Goal: Task Accomplishment & Management: Complete application form

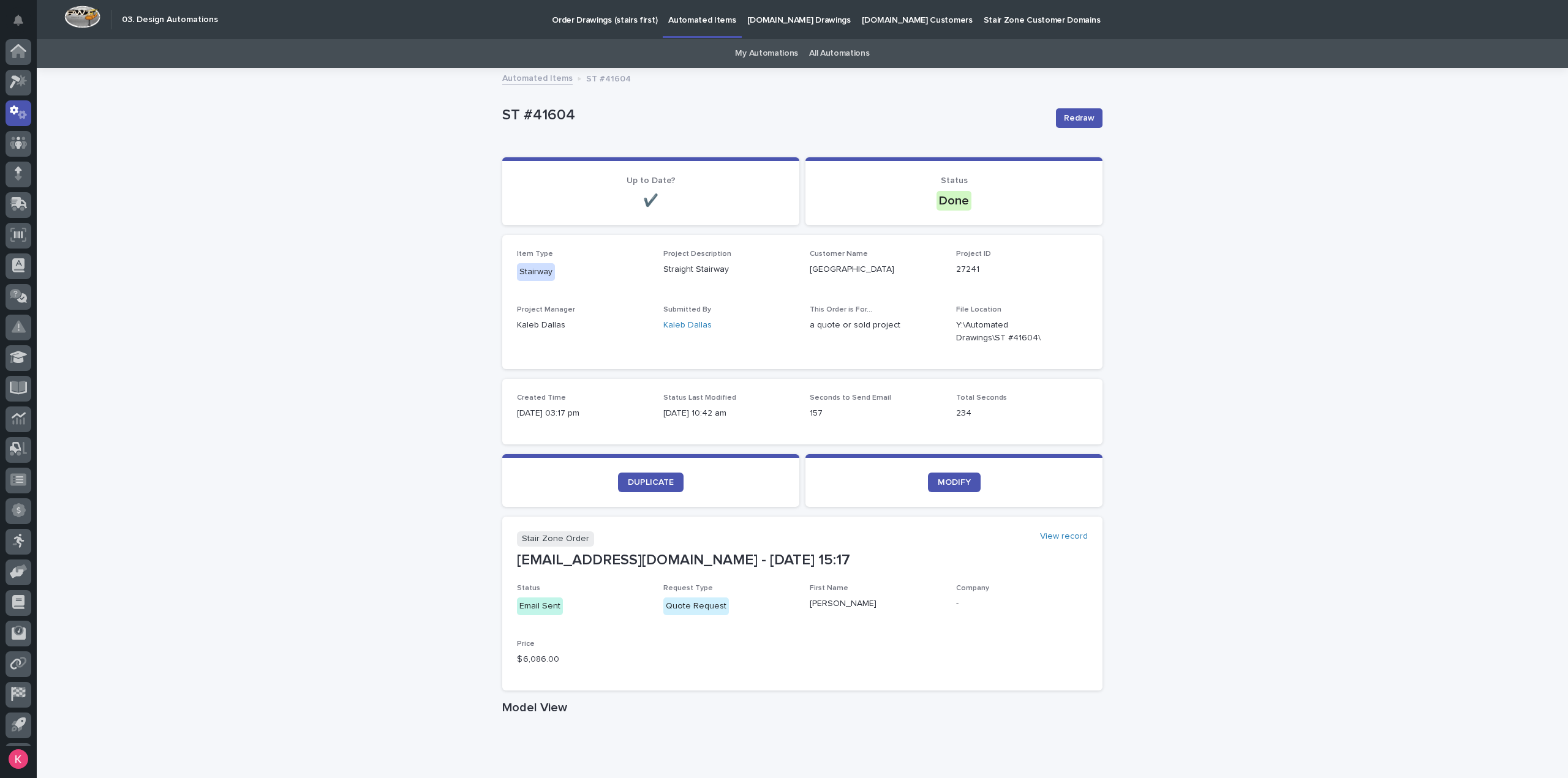
scroll to position [27, 0]
click at [760, 50] on link "My Automations" at bounding box center [767, 53] width 63 height 29
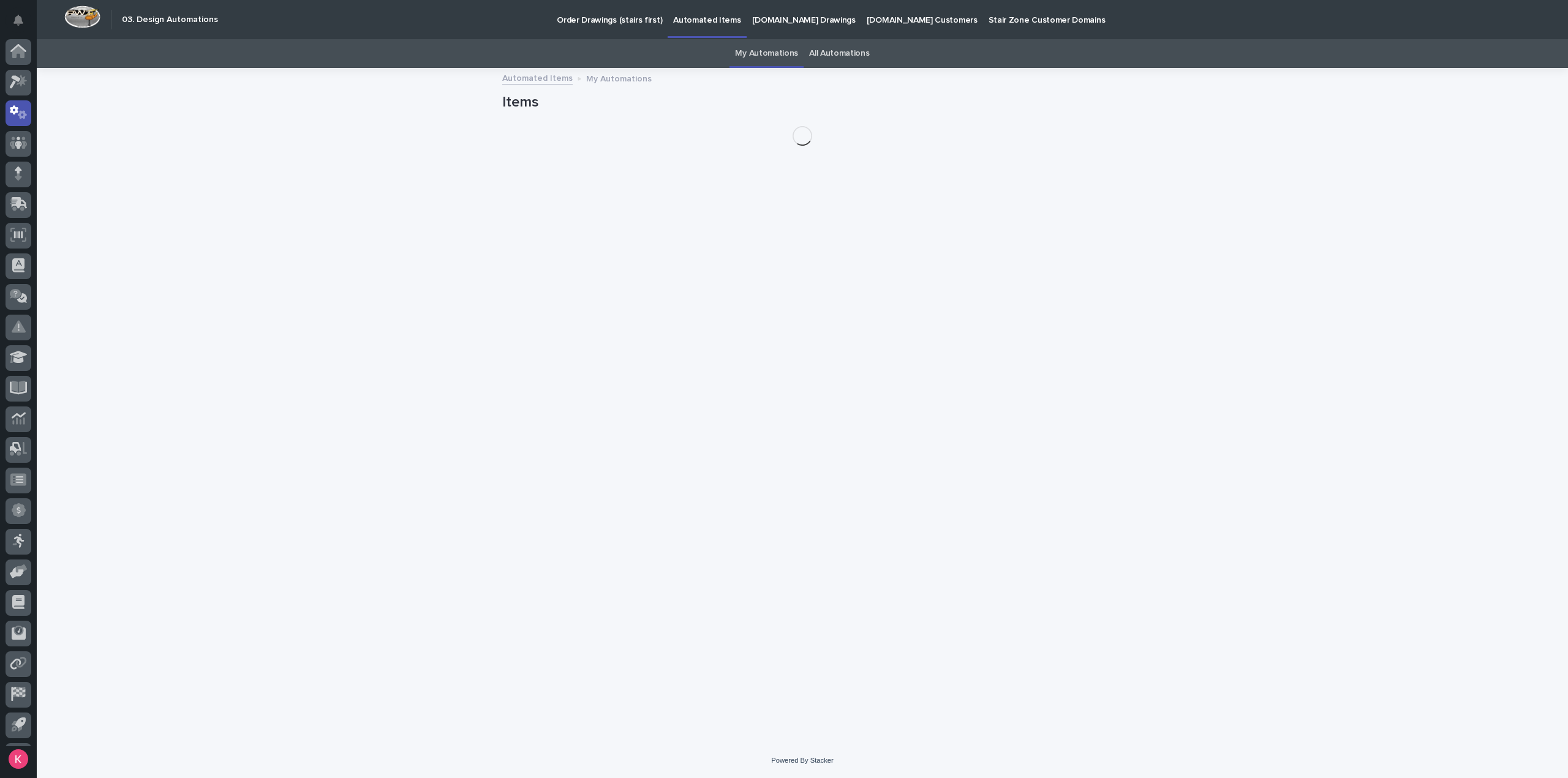
scroll to position [27, 0]
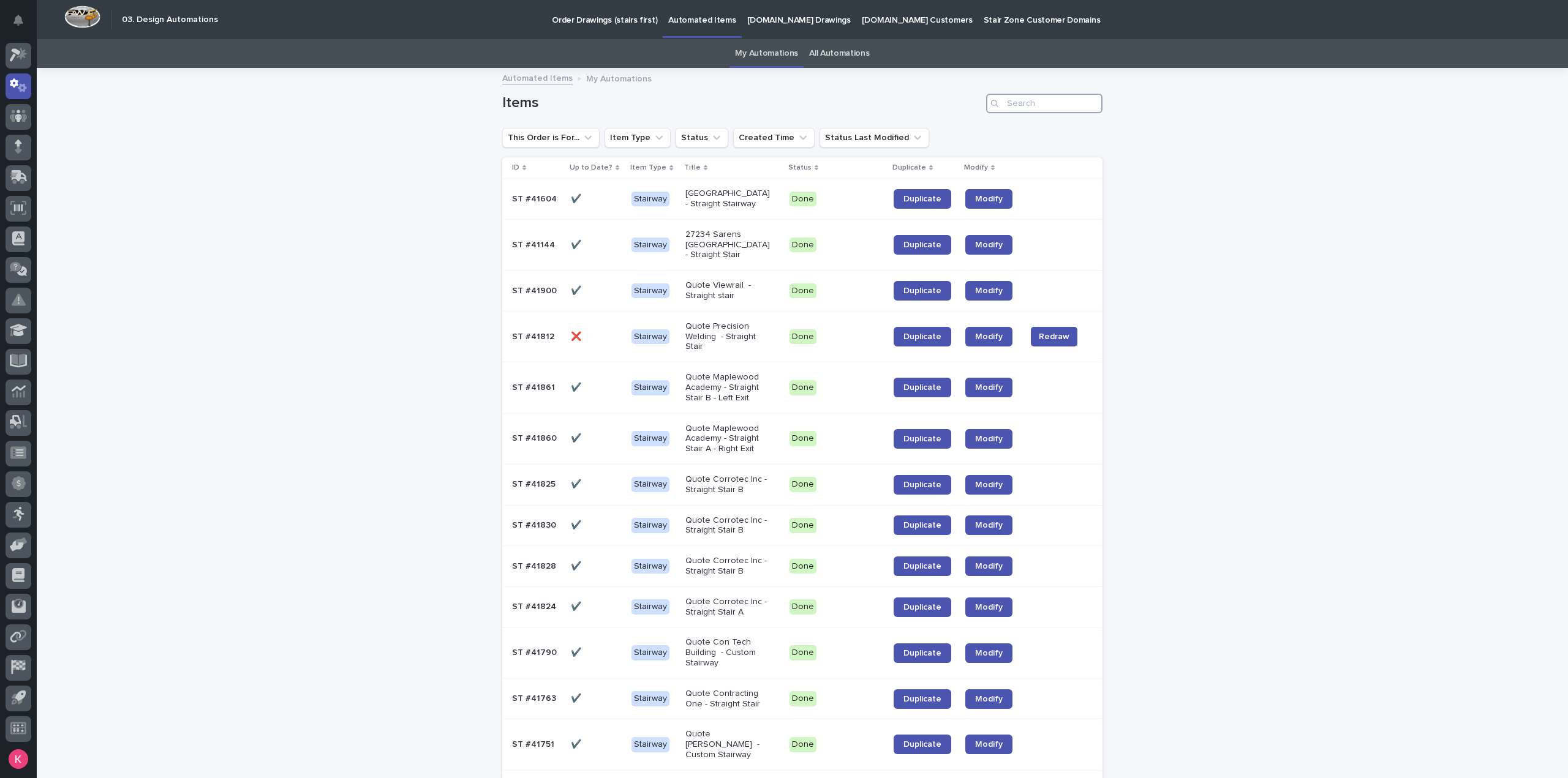
click at [1015, 111] on input "Search" at bounding box center [1044, 103] width 117 height 19
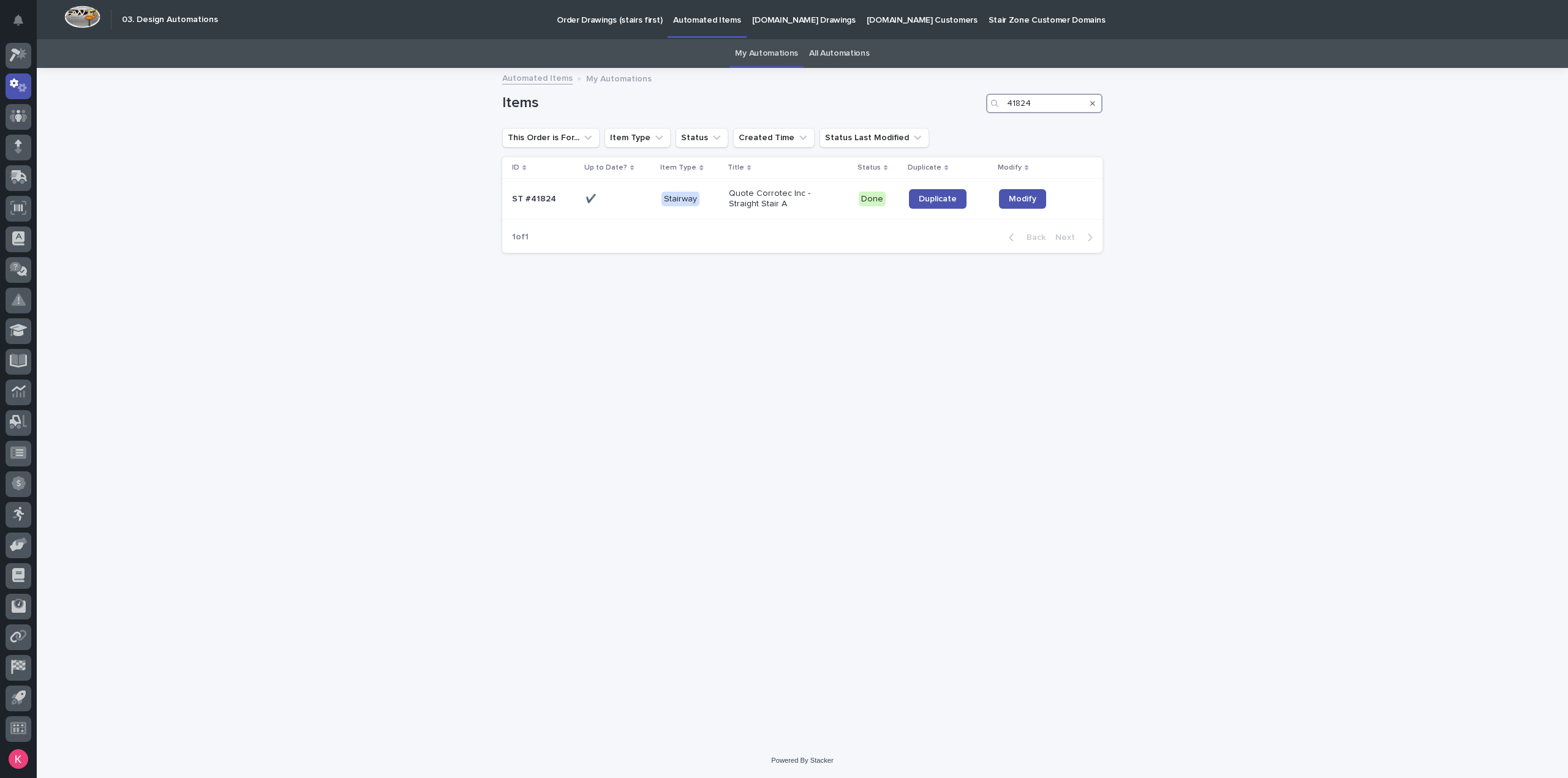
click at [1052, 104] on input "41824" at bounding box center [1044, 103] width 117 height 19
type input "41830"
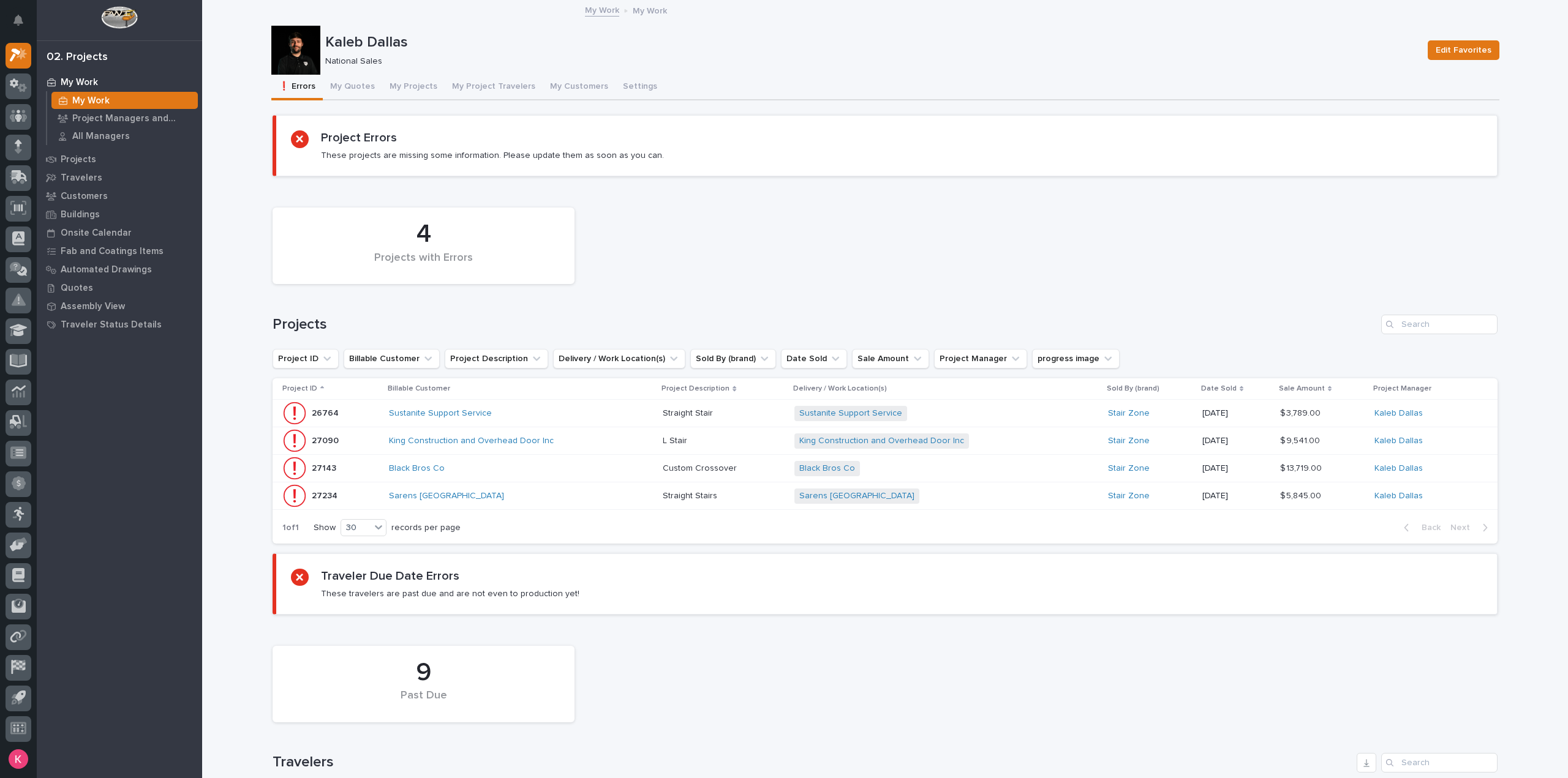
click at [351, 104] on div "Loading... Saving… Loading... Saving… Project Errors These projects are missing…" at bounding box center [885, 659] width 1228 height 1112
click at [351, 90] on button "My Quotes" at bounding box center [353, 88] width 59 height 26
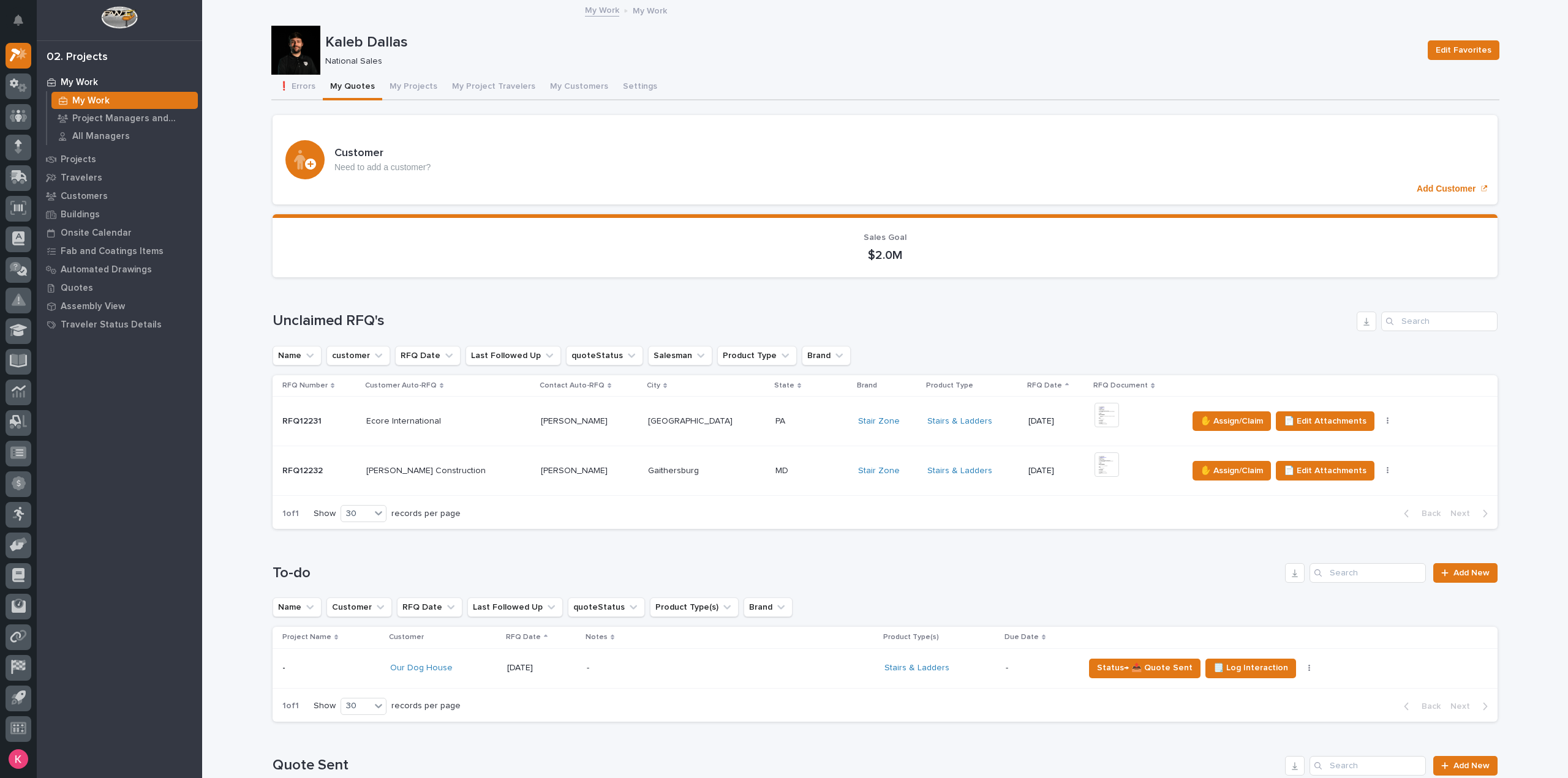
scroll to position [367, 0]
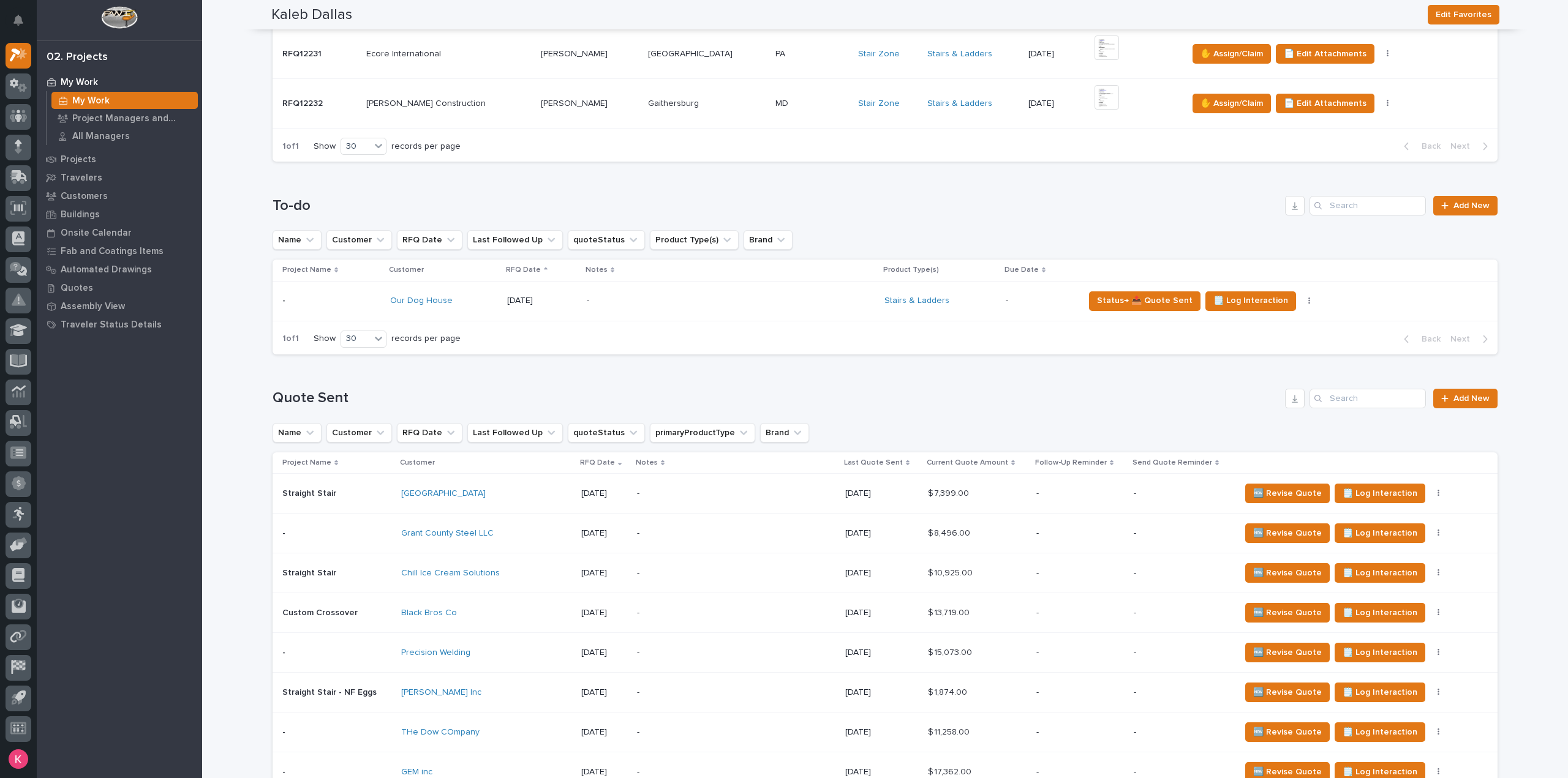
click at [729, 499] on div "-" at bounding box center [736, 493] width 198 height 27
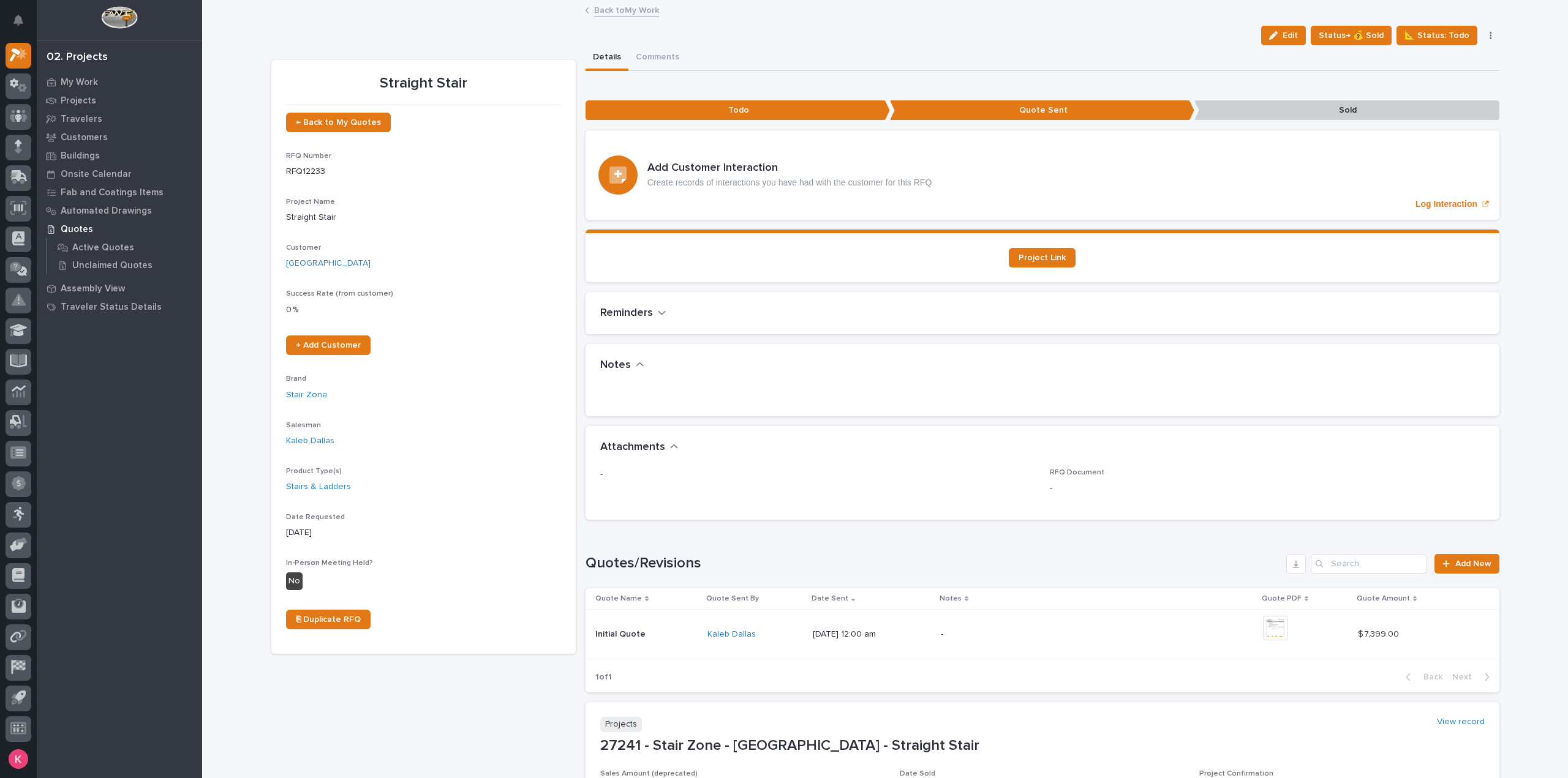
click at [623, 6] on link "Back to My Work" at bounding box center [626, 9] width 65 height 14
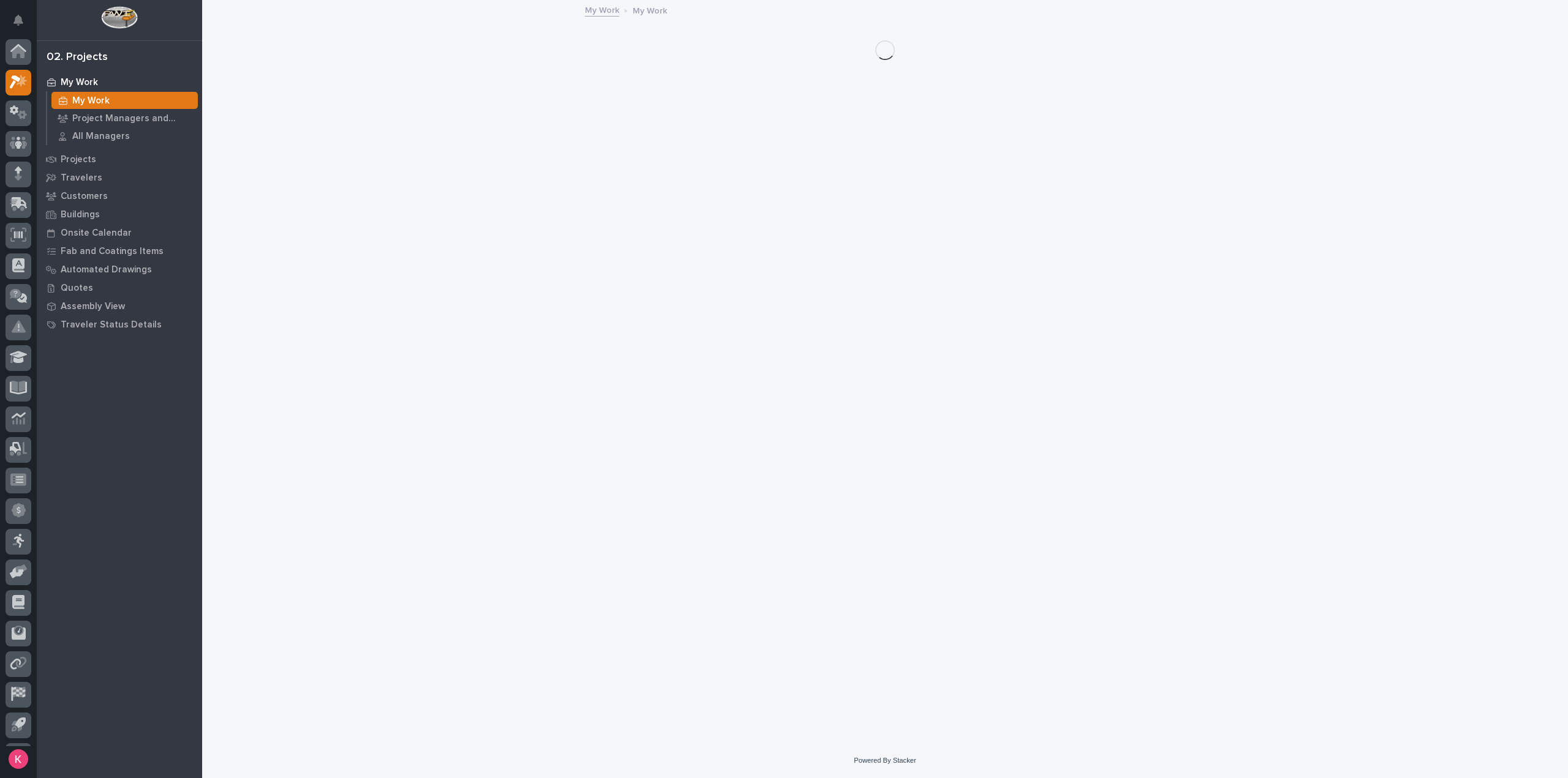
scroll to position [27, 0]
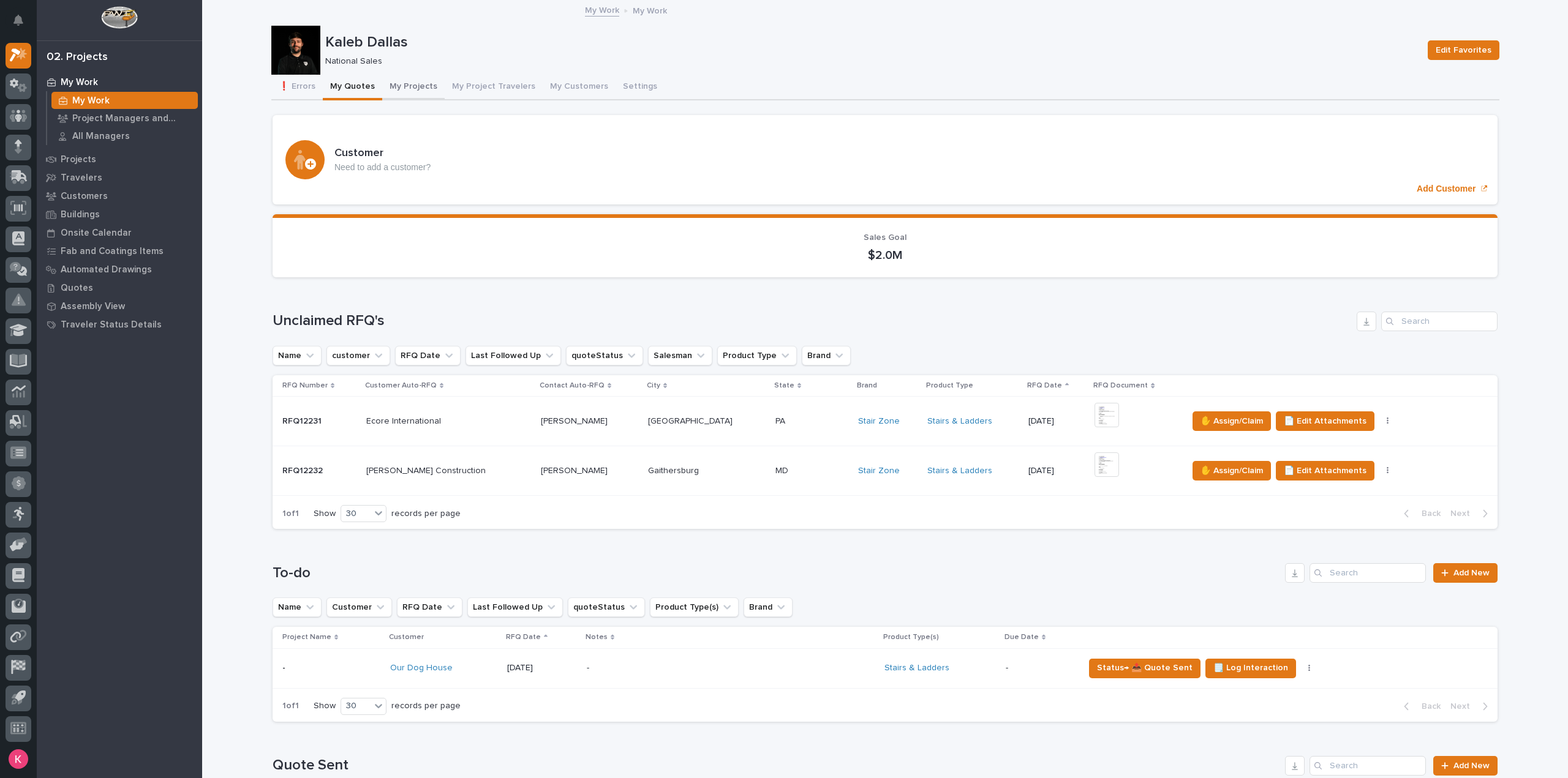
click at [407, 84] on button "My Projects" at bounding box center [414, 88] width 62 height 26
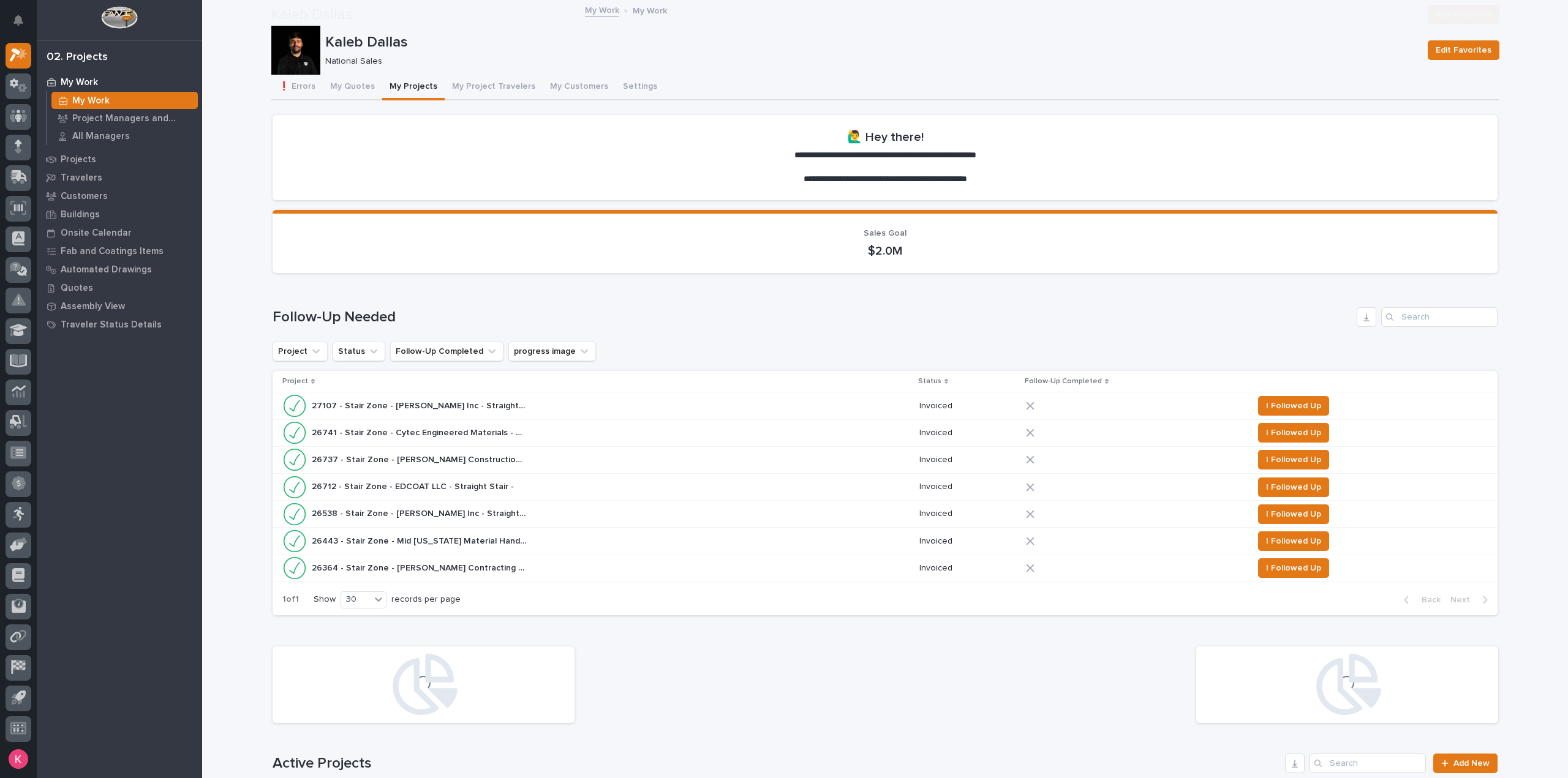
scroll to position [490, 0]
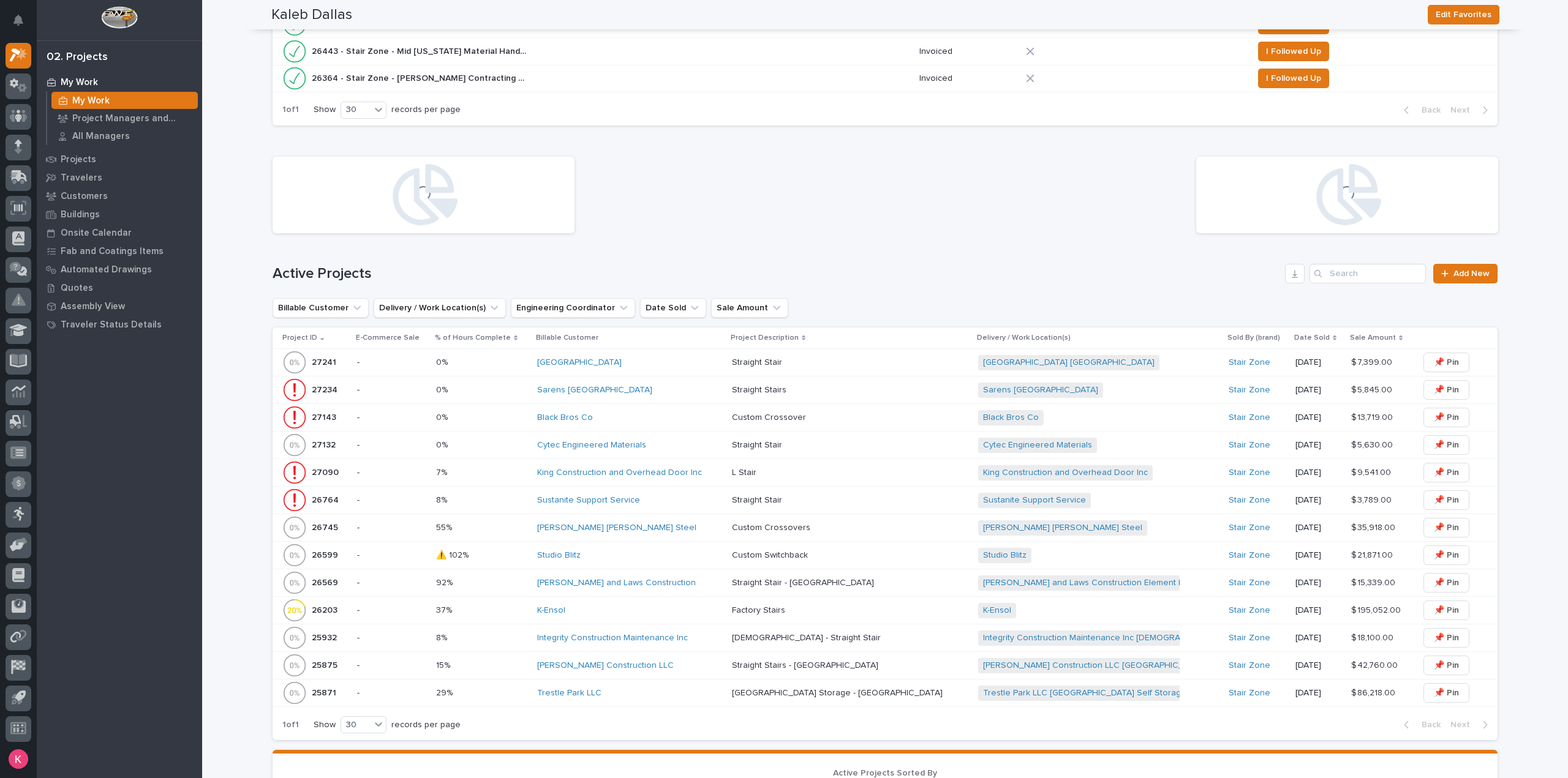
click at [674, 362] on div "Maricopa Water District" at bounding box center [629, 363] width 185 height 10
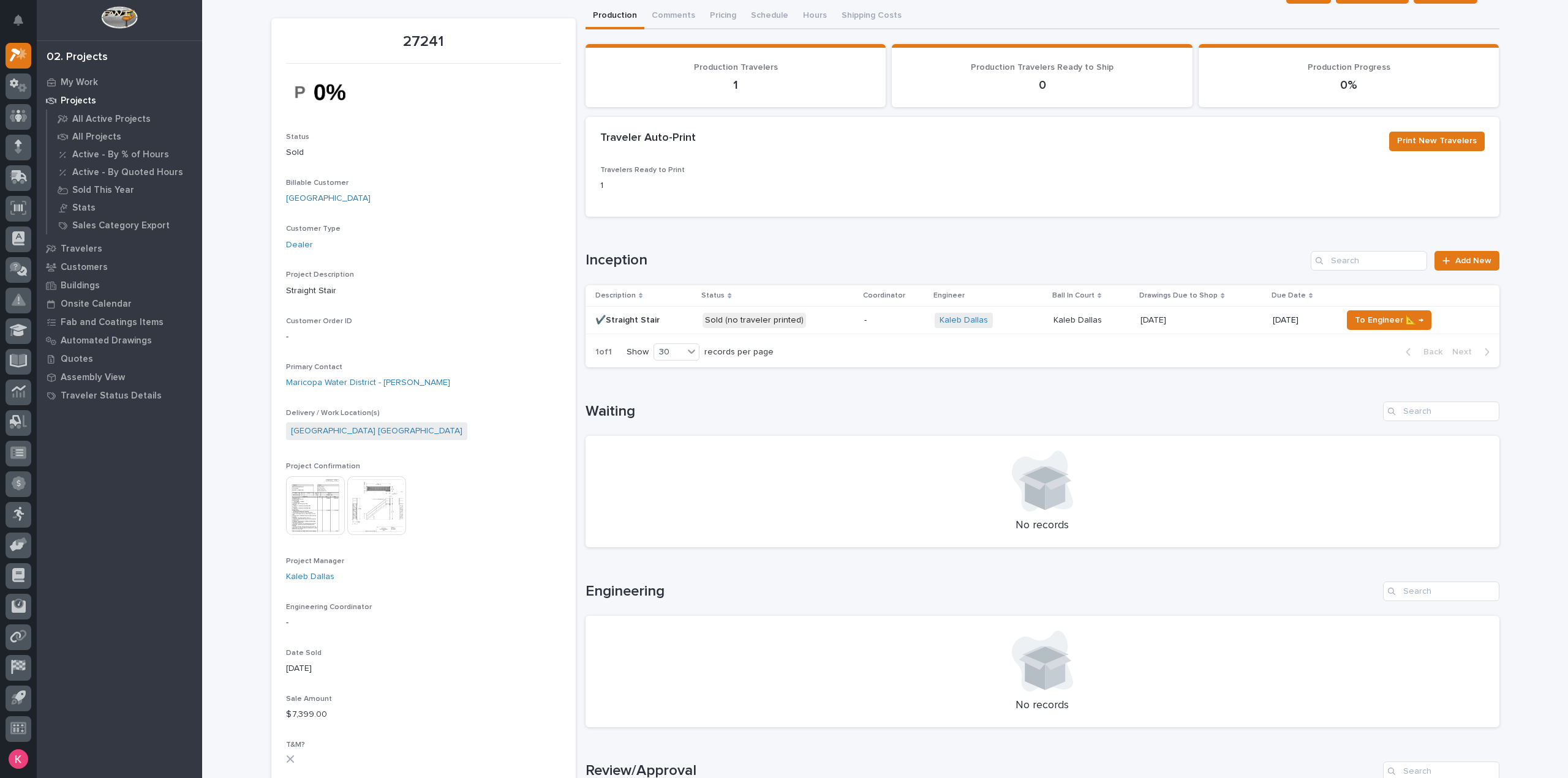
scroll to position [61, 0]
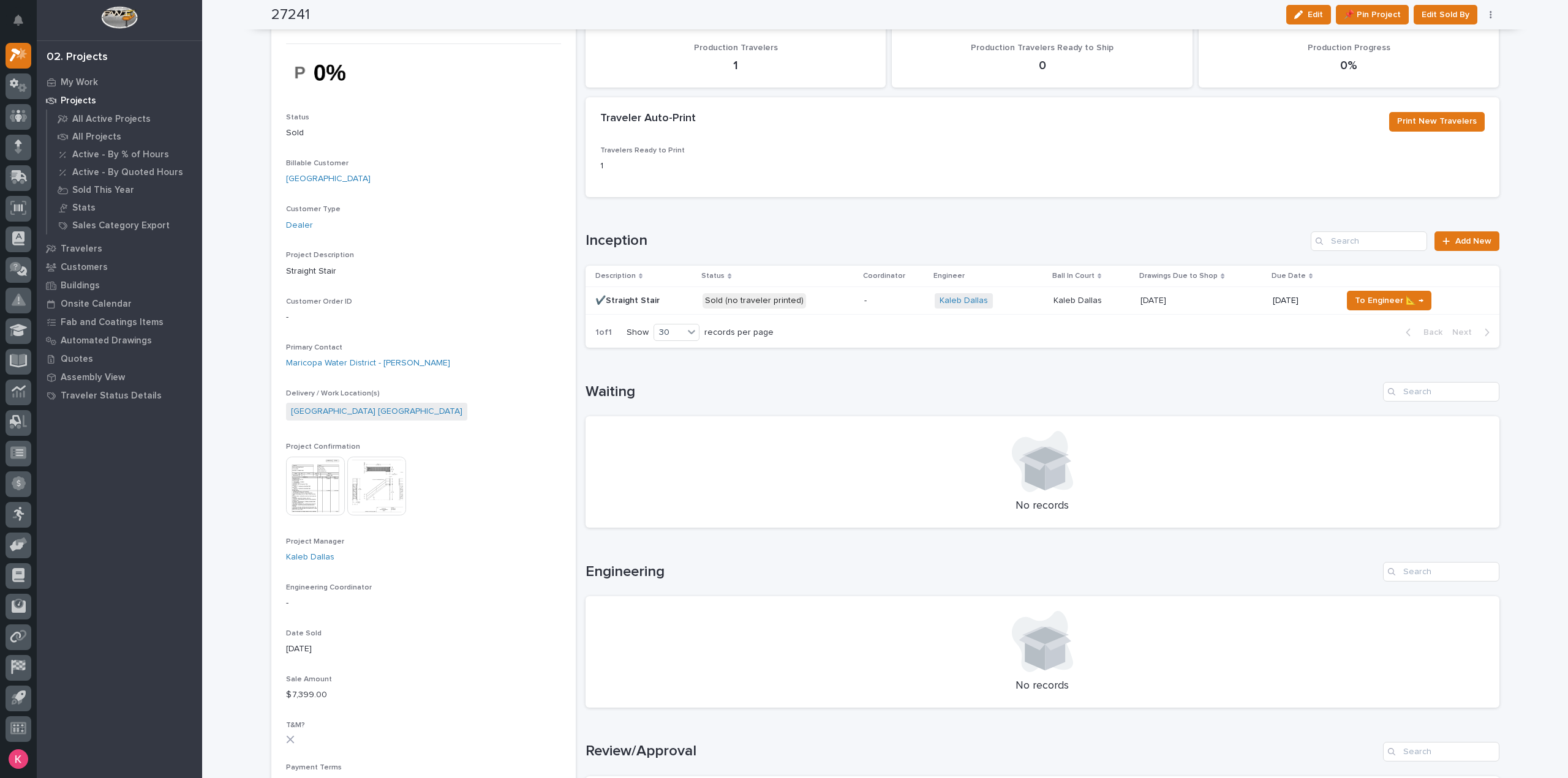
click at [860, 310] on td "-" at bounding box center [894, 301] width 71 height 27
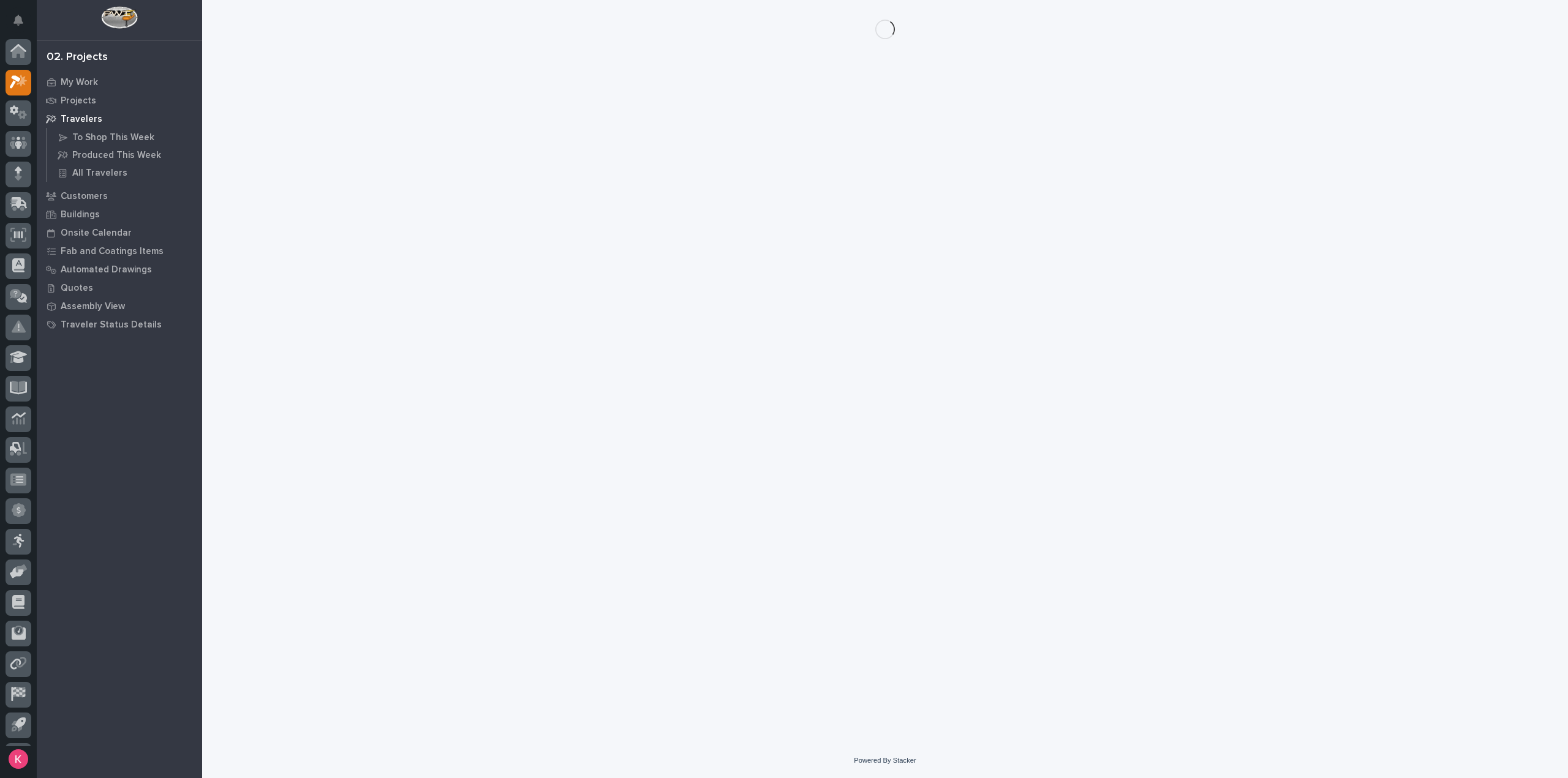
scroll to position [27, 0]
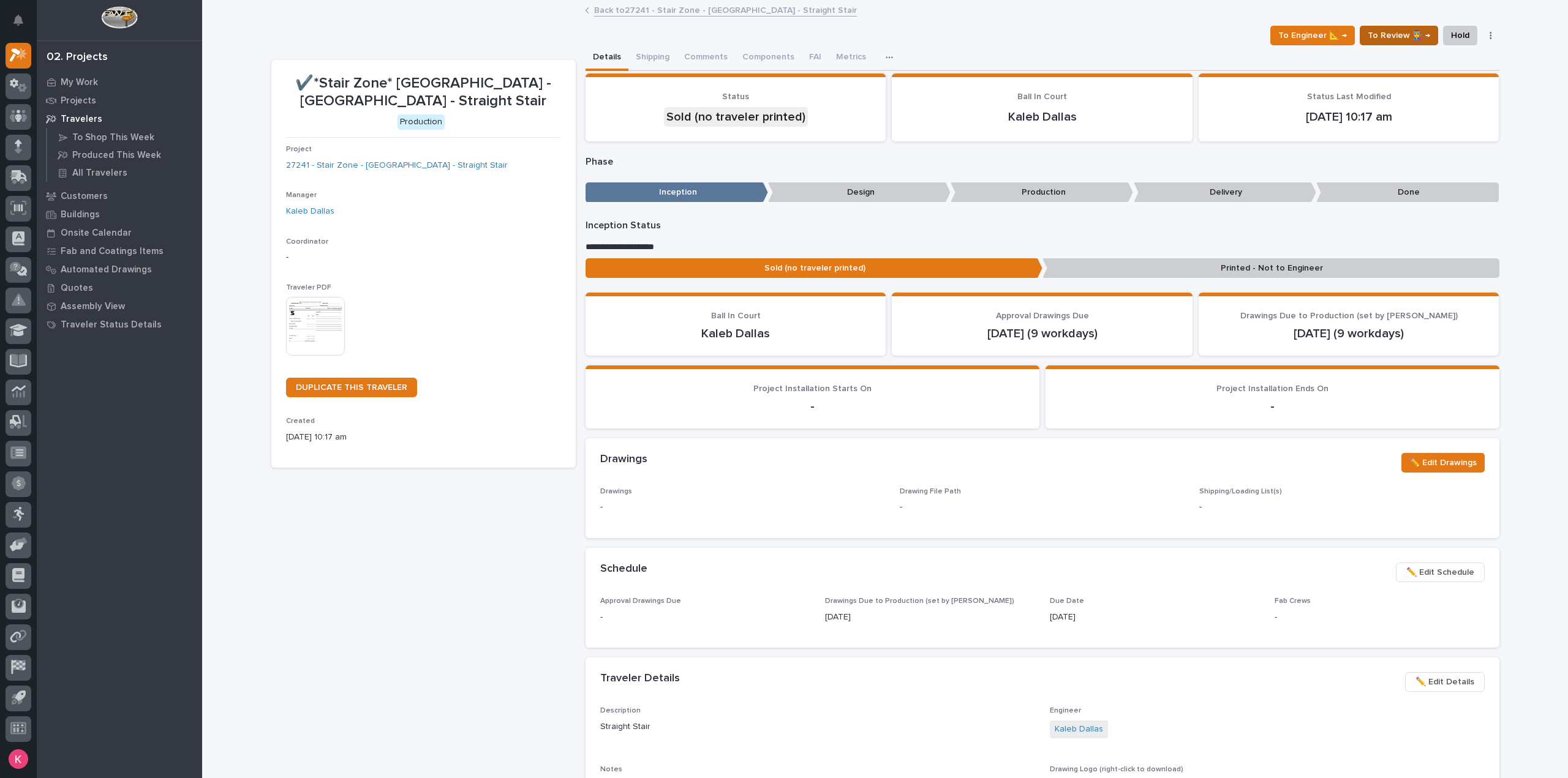
click at [1400, 30] on span "To Review 👨‍🏭 →" at bounding box center [1399, 36] width 62 height 15
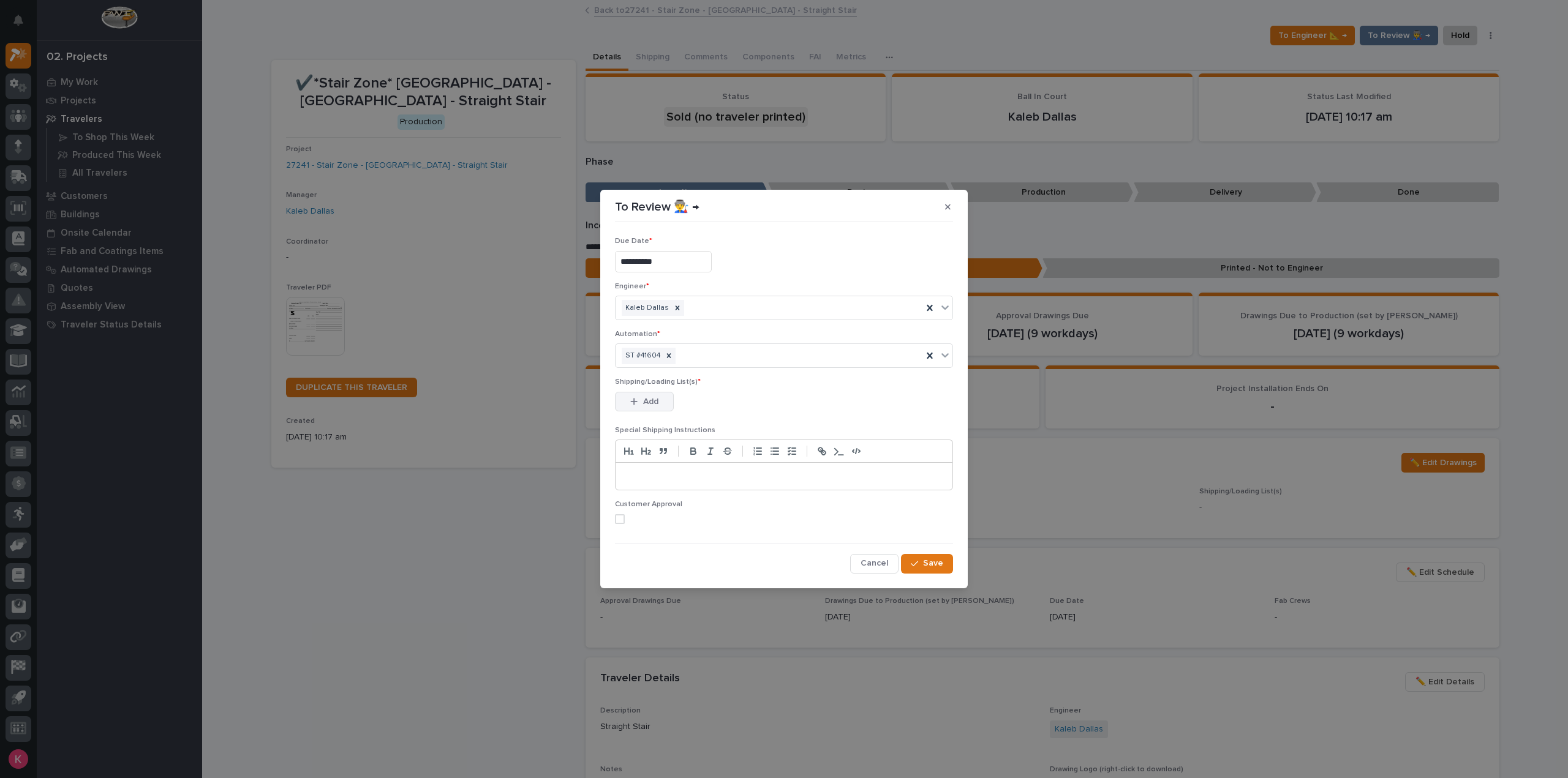
click at [666, 410] on button "Add" at bounding box center [644, 402] width 59 height 19
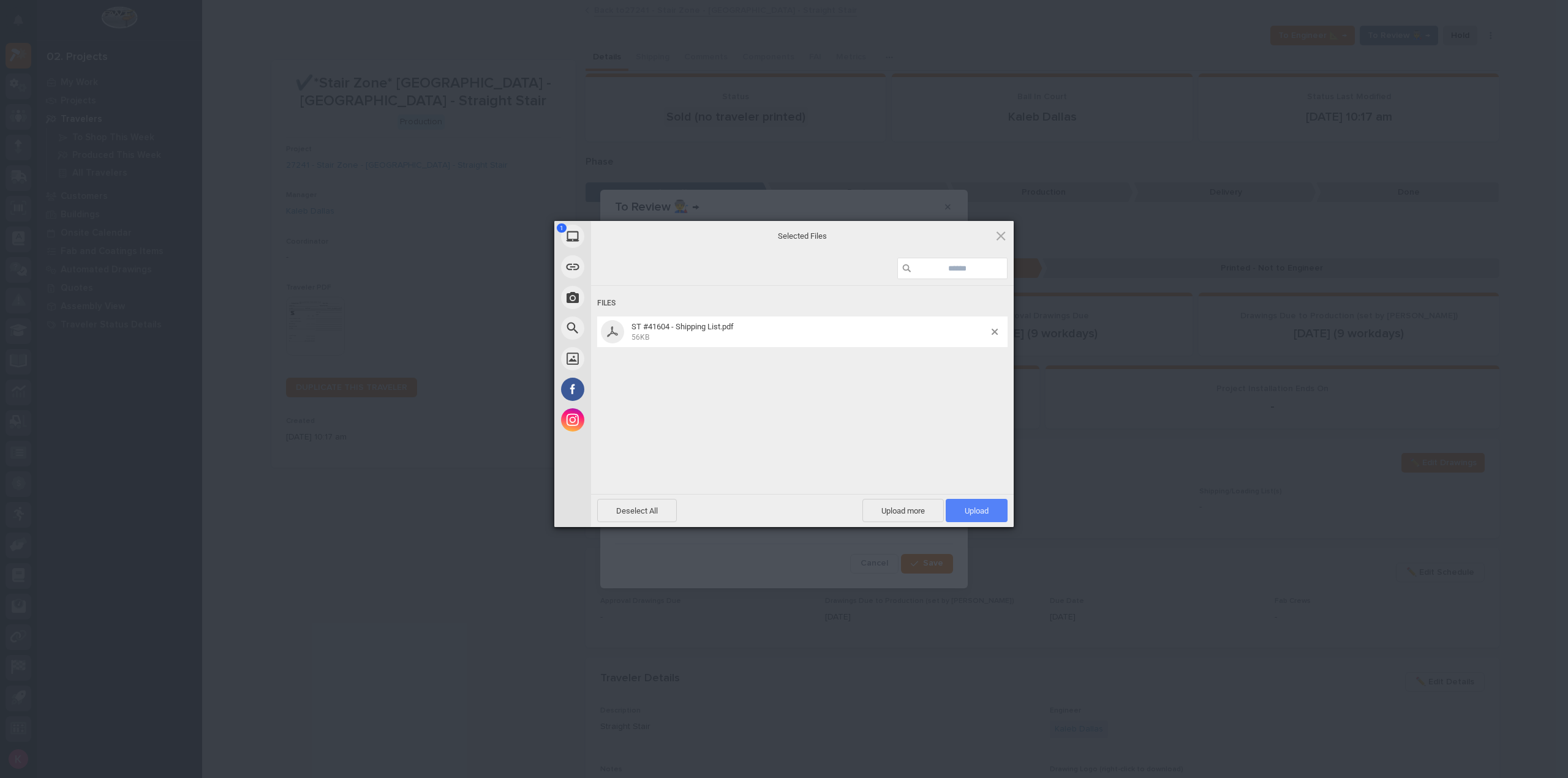
click at [986, 517] on span "Upload 1" at bounding box center [976, 510] width 62 height 23
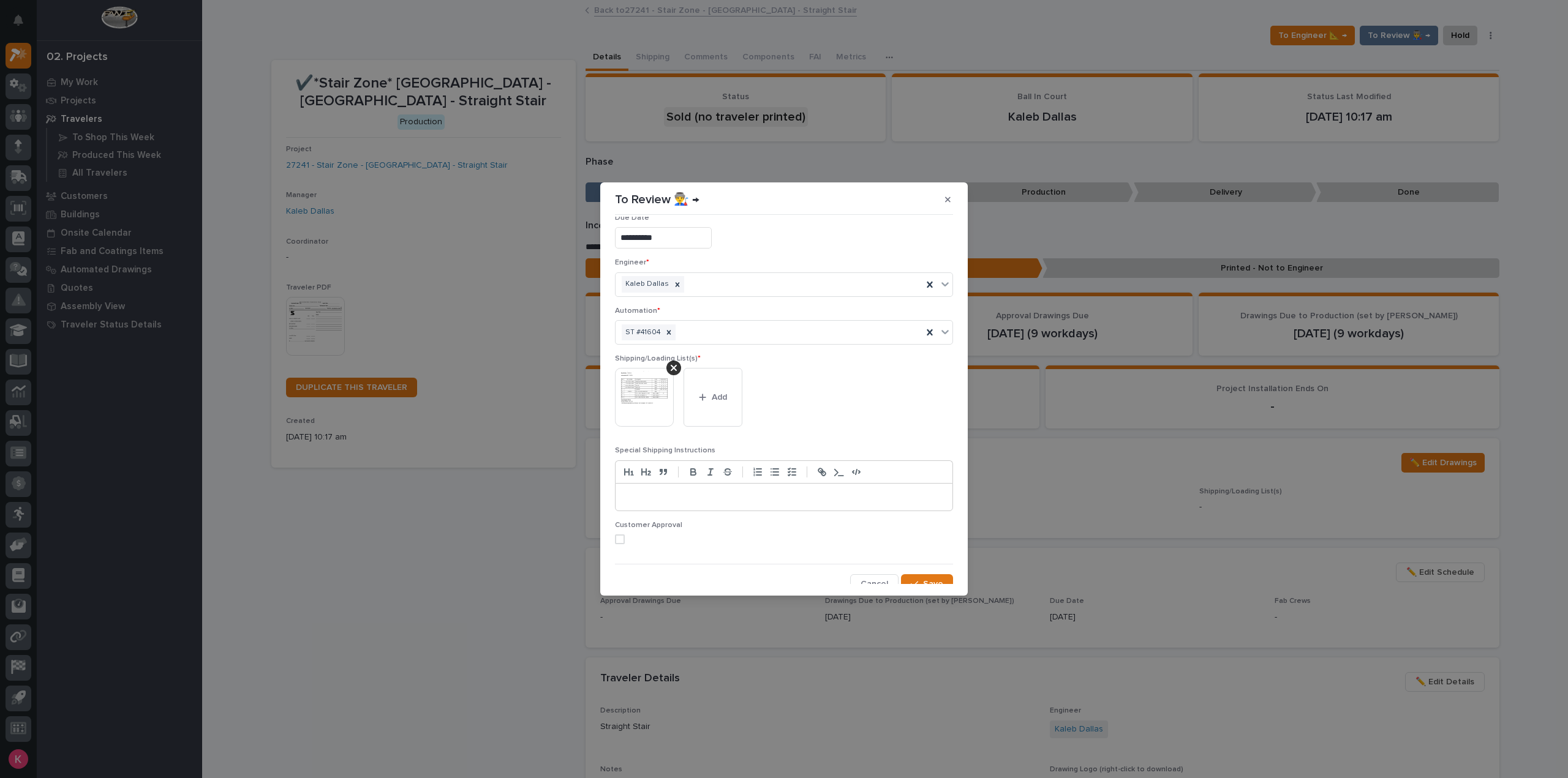
scroll to position [24, 0]
click at [925, 578] on span "Save" at bounding box center [933, 576] width 20 height 11
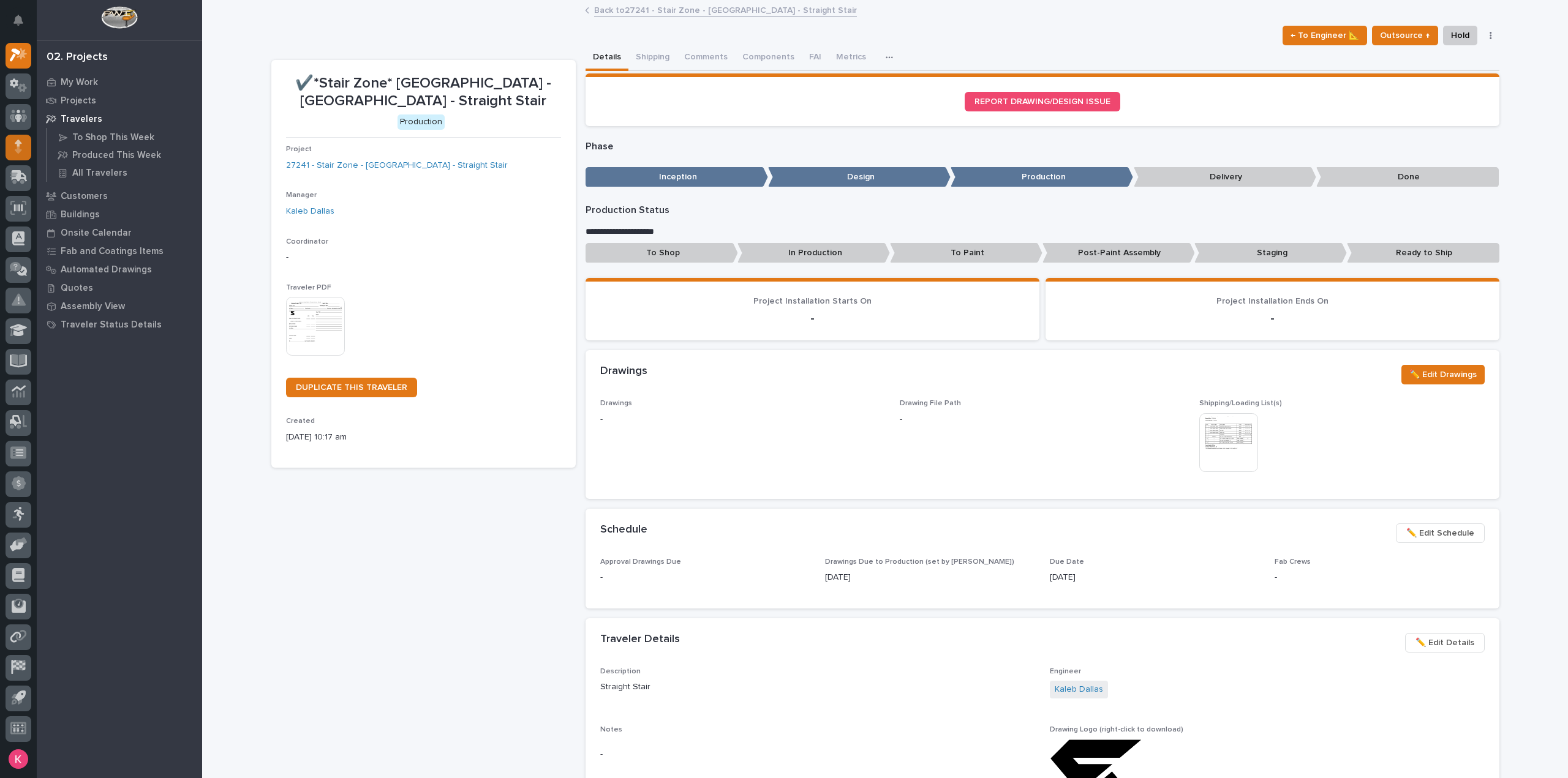
drag, startPoint x: 0, startPoint y: 151, endPoint x: 13, endPoint y: 146, distance: 13.9
click at [13, 146] on div at bounding box center [18, 147] width 26 height 26
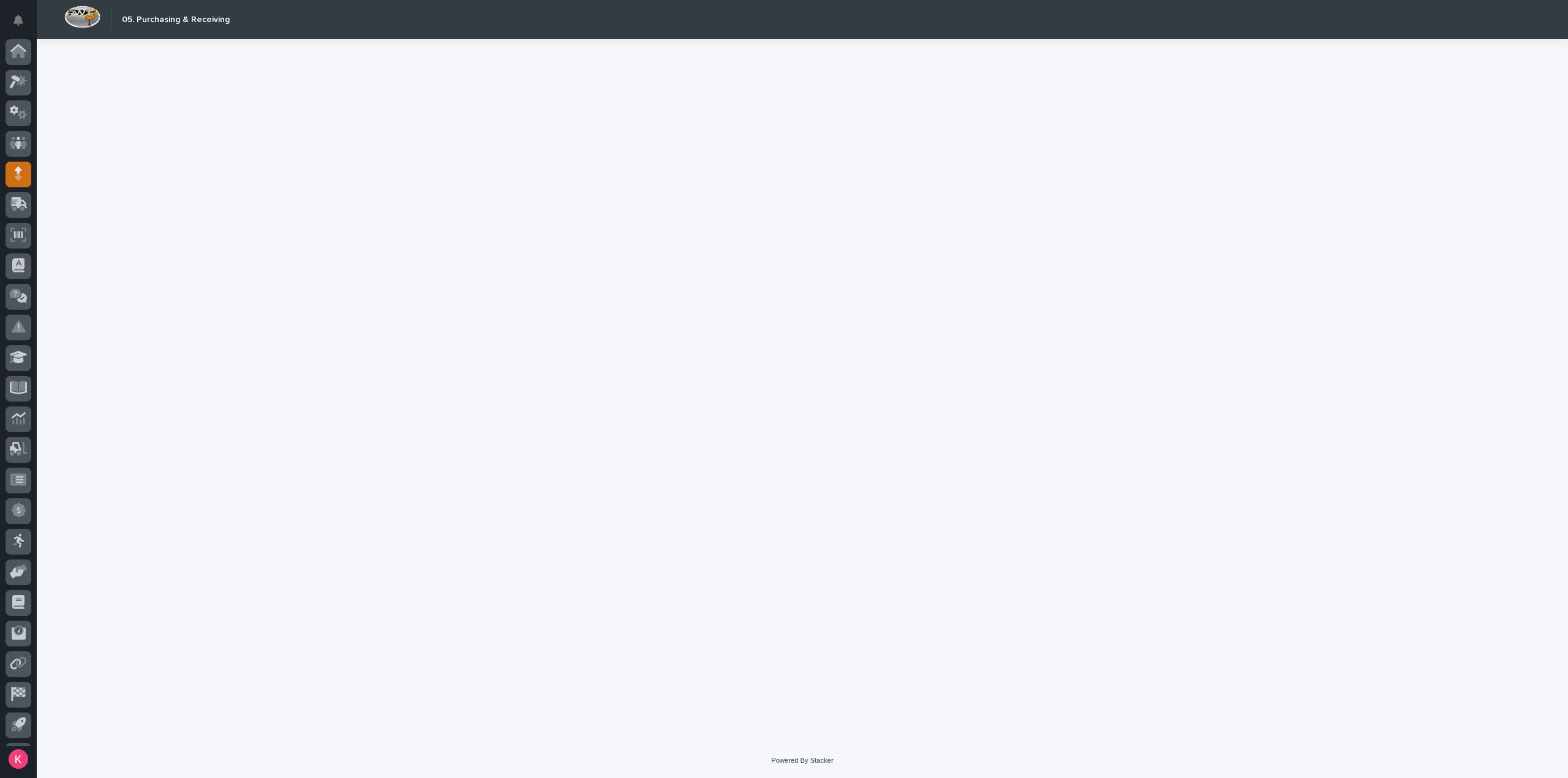
scroll to position [27, 0]
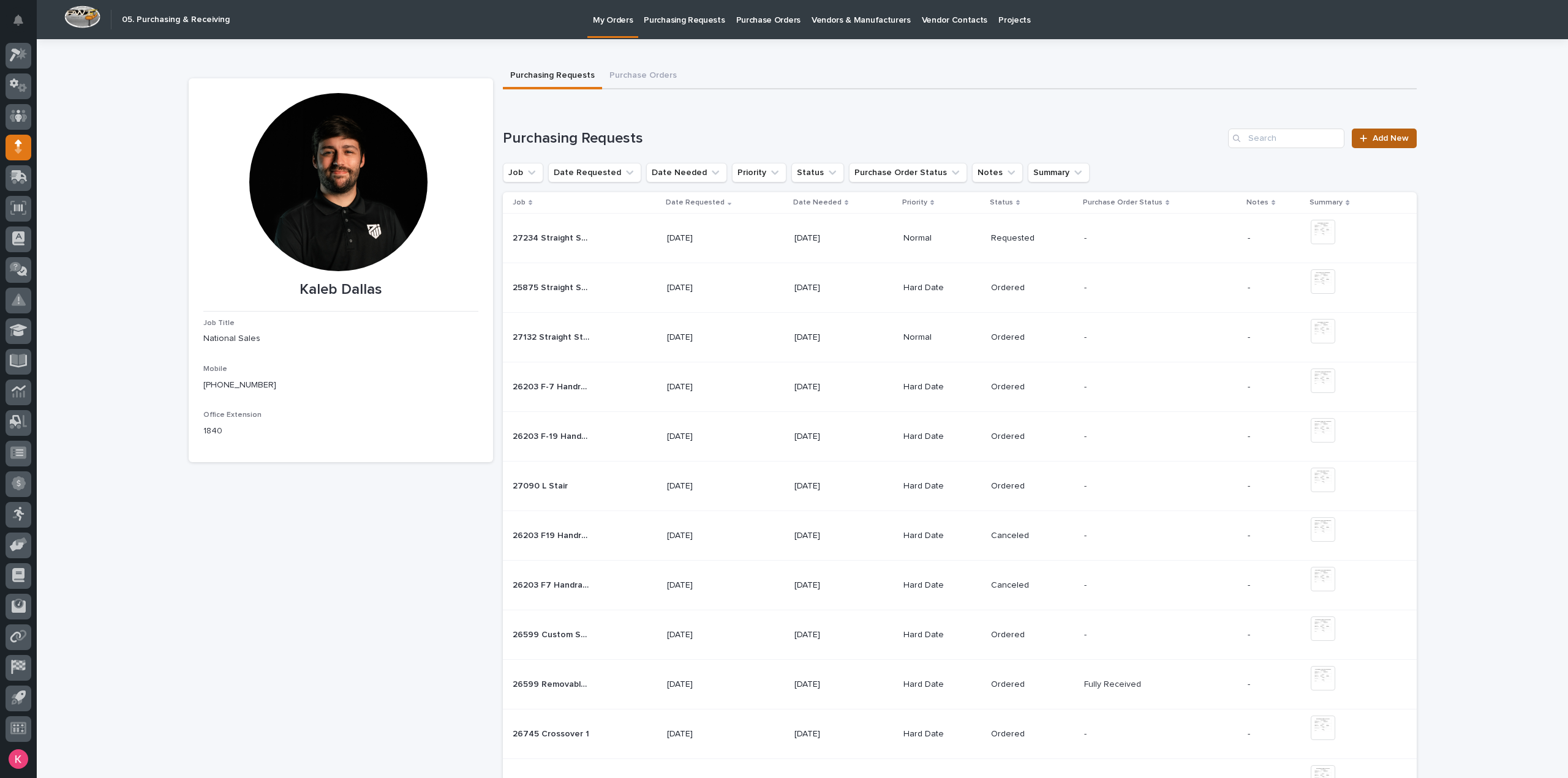
click at [1403, 138] on span "Add New" at bounding box center [1390, 139] width 36 height 9
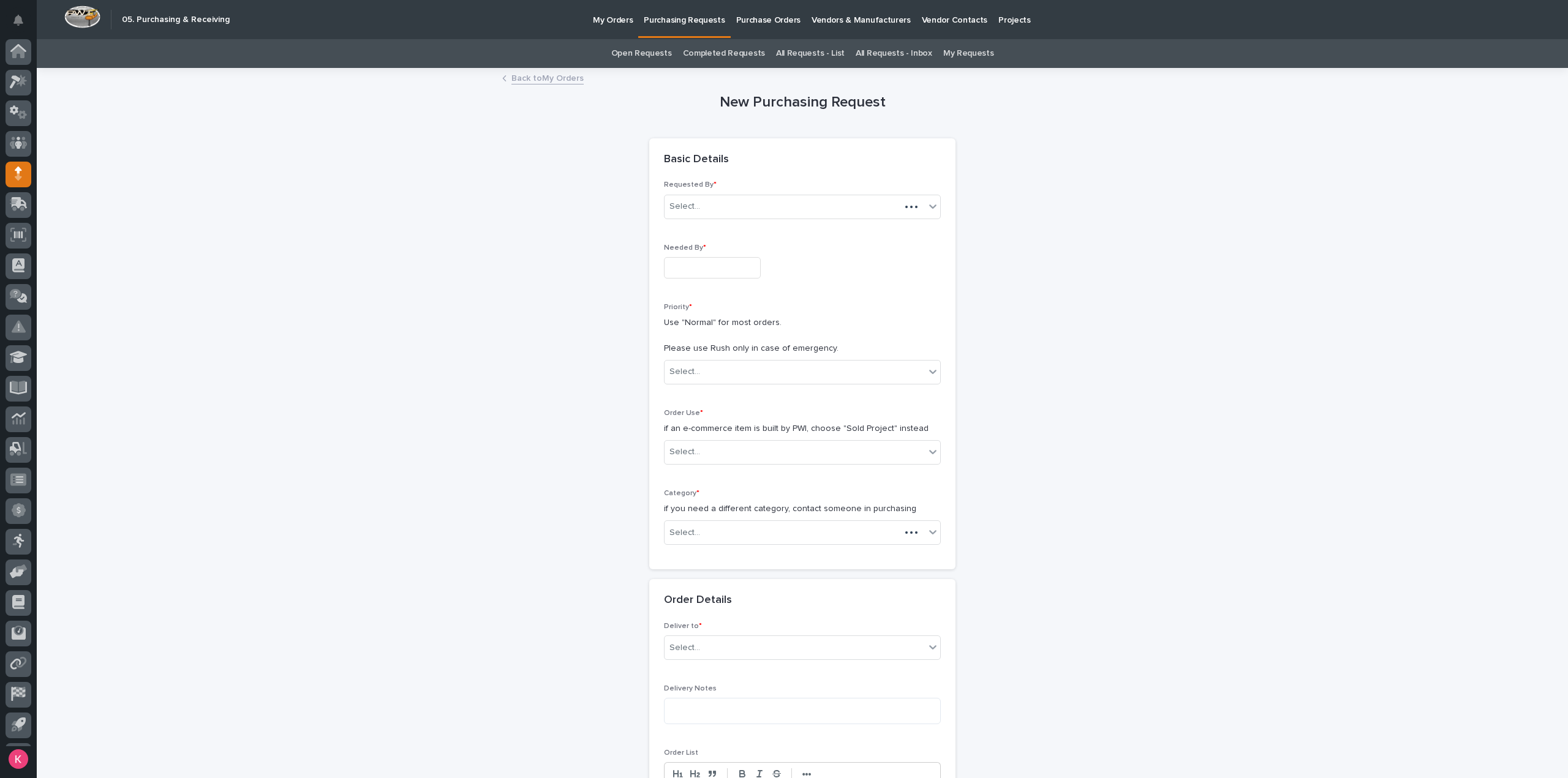
scroll to position [27, 0]
click at [761, 269] on input "text" at bounding box center [712, 267] width 97 height 22
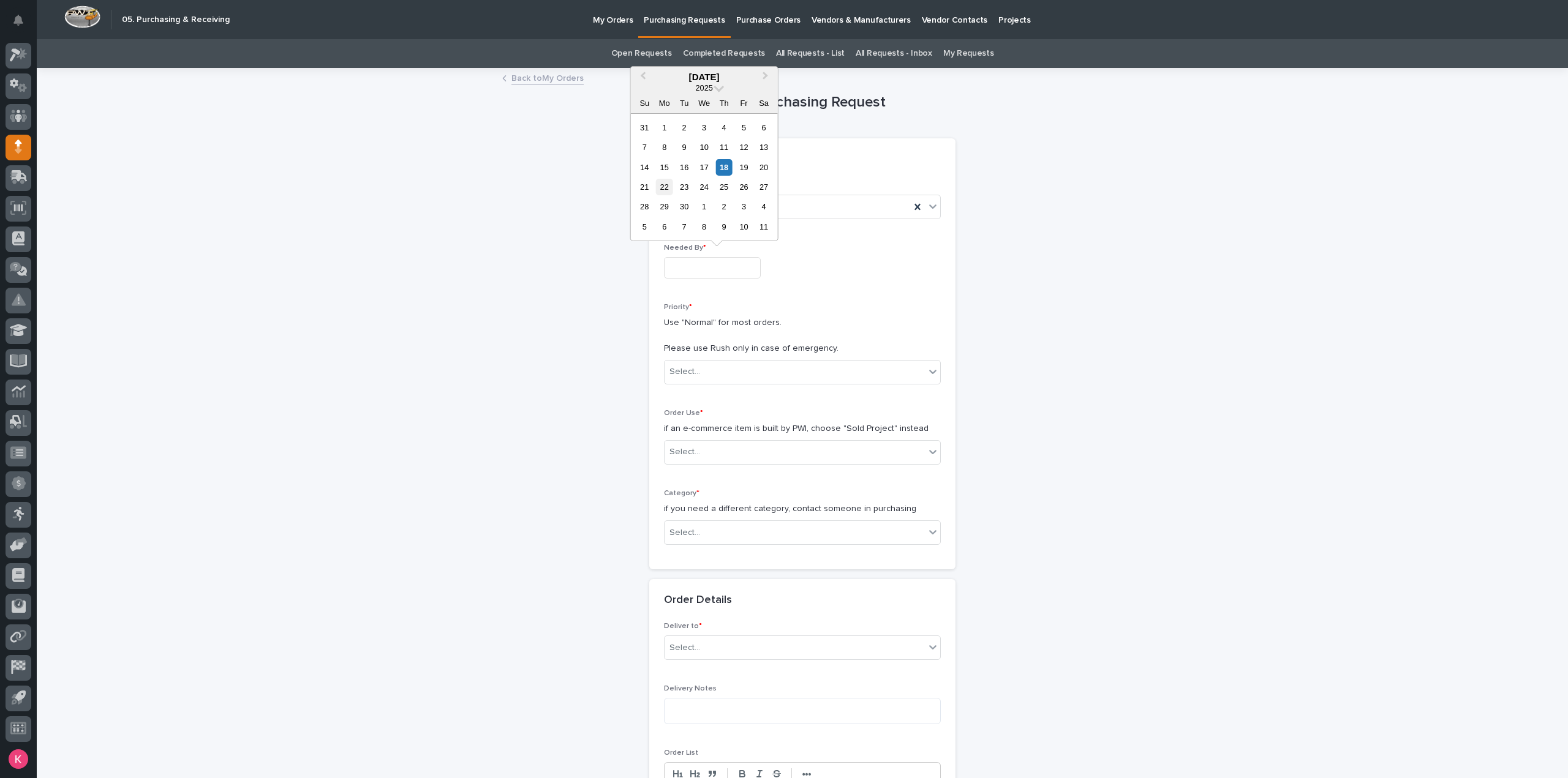
click at [668, 187] on div "22" at bounding box center [664, 187] width 16 height 16
type input "**********"
click at [690, 368] on div "Select..." at bounding box center [684, 371] width 30 height 13
click at [706, 367] on div "Hard Date" at bounding box center [787, 371] width 246 height 20
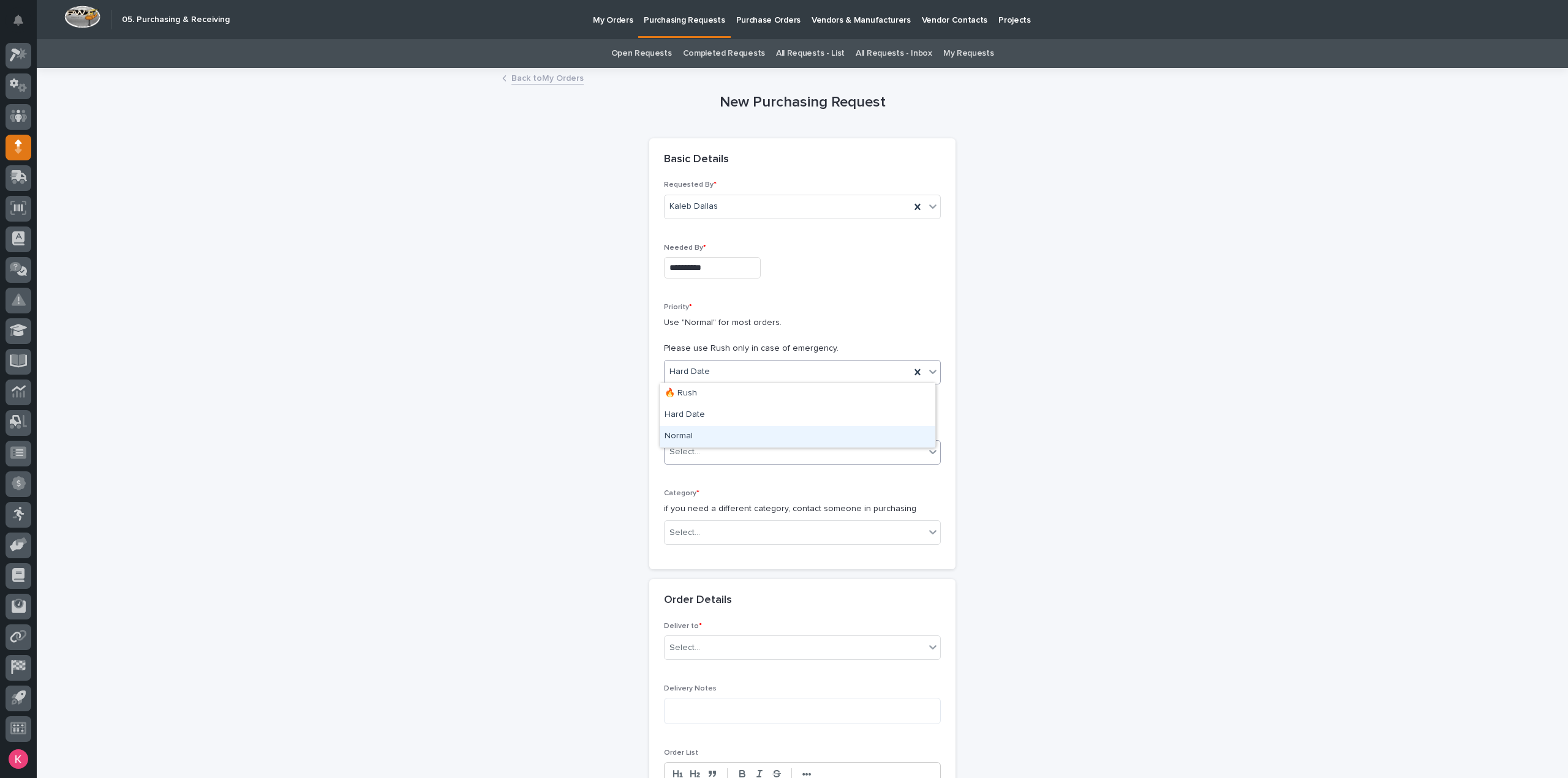
click at [697, 448] on body "**********" at bounding box center [784, 389] width 1568 height 778
click at [701, 439] on div "Normal" at bounding box center [797, 437] width 276 height 22
click at [706, 445] on div "Select..." at bounding box center [795, 451] width 260 height 20
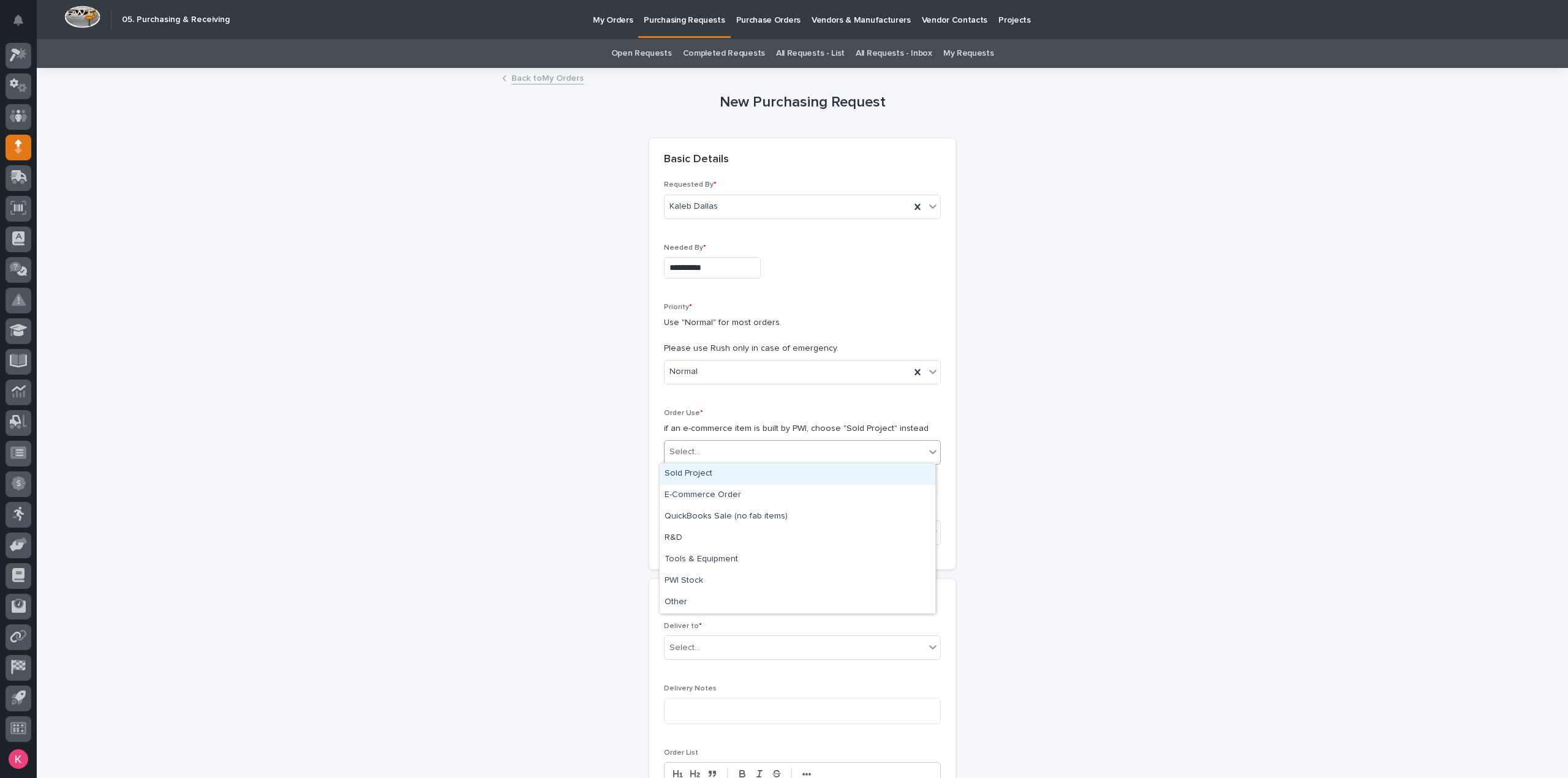
click at [716, 480] on div "Sold Project" at bounding box center [797, 474] width 276 height 22
click at [707, 532] on div "Select..." at bounding box center [795, 532] width 260 height 20
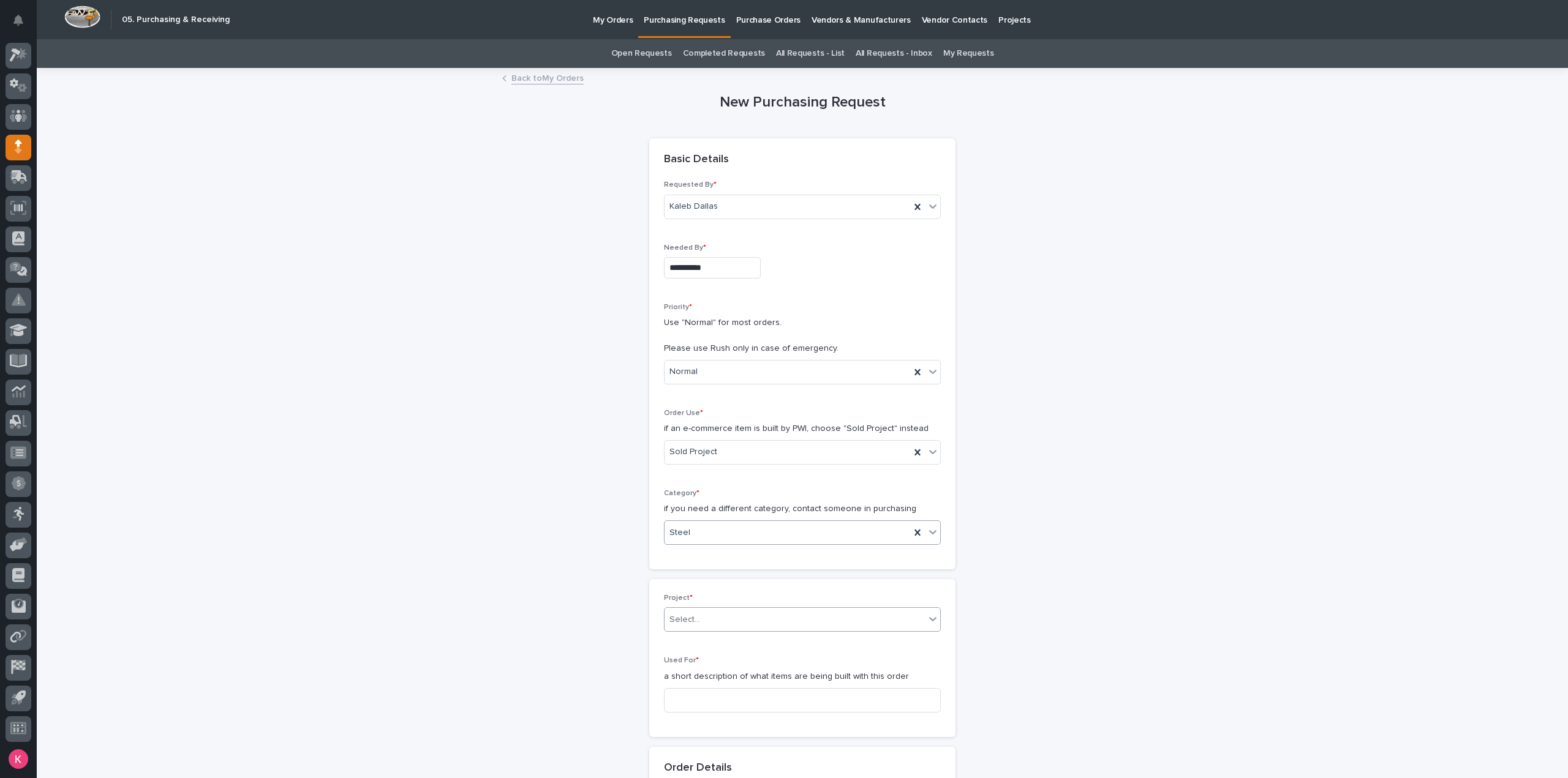
click at [720, 615] on div "Select..." at bounding box center [795, 619] width 260 height 20
type input "*****"
click at [755, 643] on div "27241 - Stair Zone - Maricopa Water District - Straight Stair" at bounding box center [797, 641] width 276 height 22
click at [752, 688] on div "Used For * a short description of what items are being built with this order" at bounding box center [802, 689] width 277 height 65
click at [757, 697] on input at bounding box center [802, 700] width 277 height 24
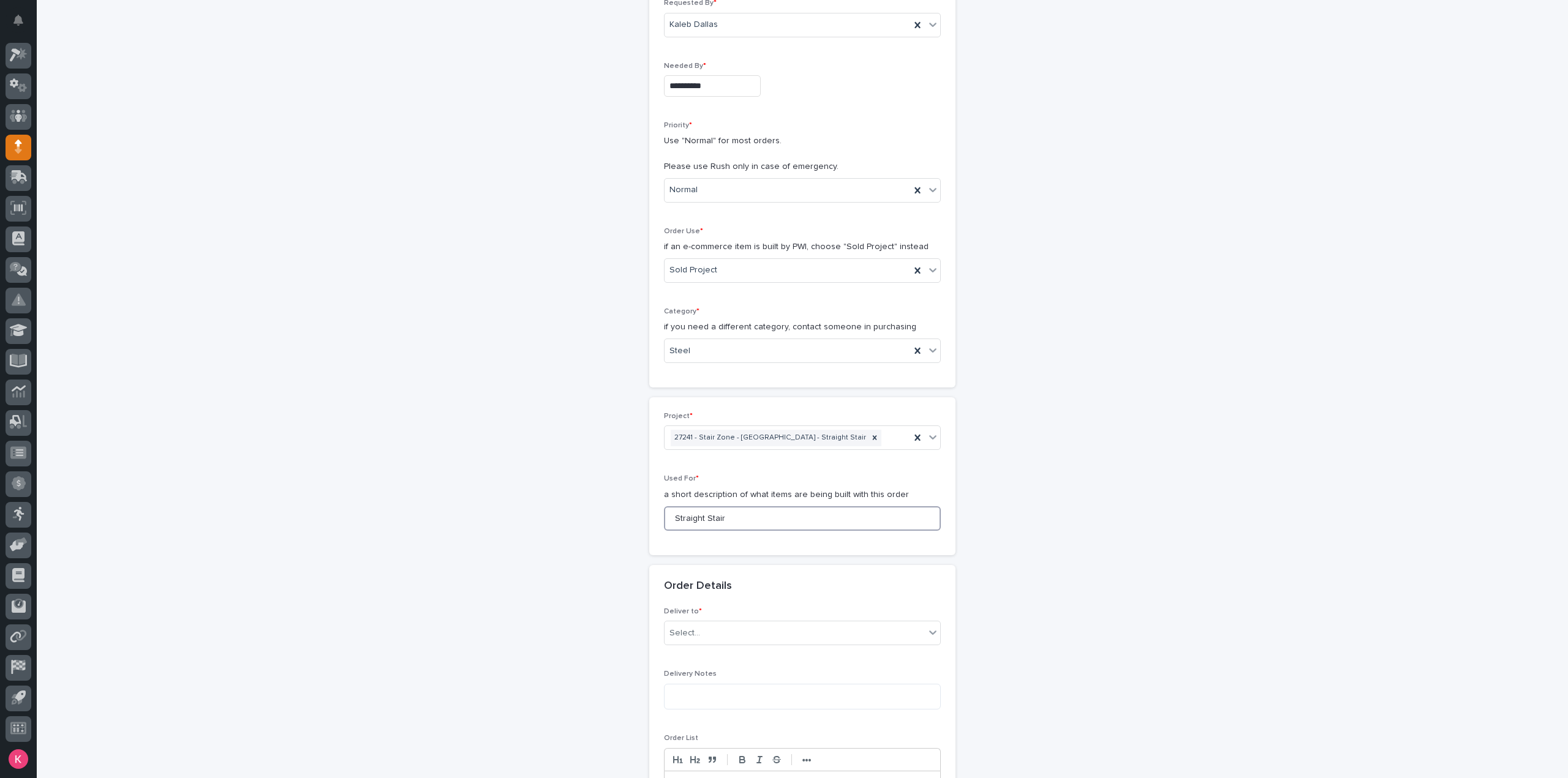
scroll to position [183, 0]
type input "Straight Stair"
click at [729, 641] on div "Deliver to * Select..." at bounding box center [802, 630] width 277 height 48
click at [738, 624] on div "Select..." at bounding box center [795, 631] width 260 height 20
click at [735, 653] on div "PWI" at bounding box center [797, 652] width 276 height 22
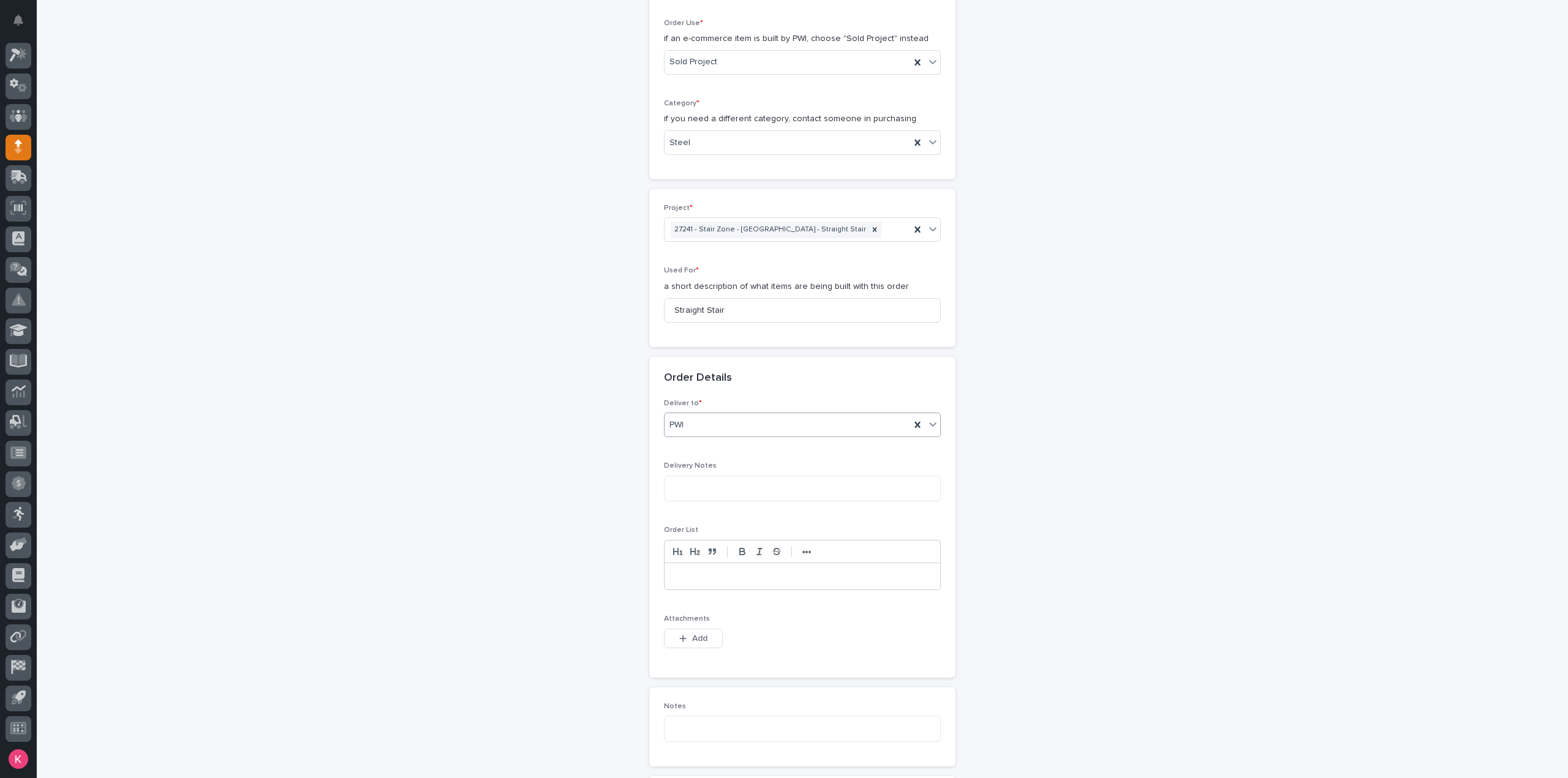
scroll to position [428, 0]
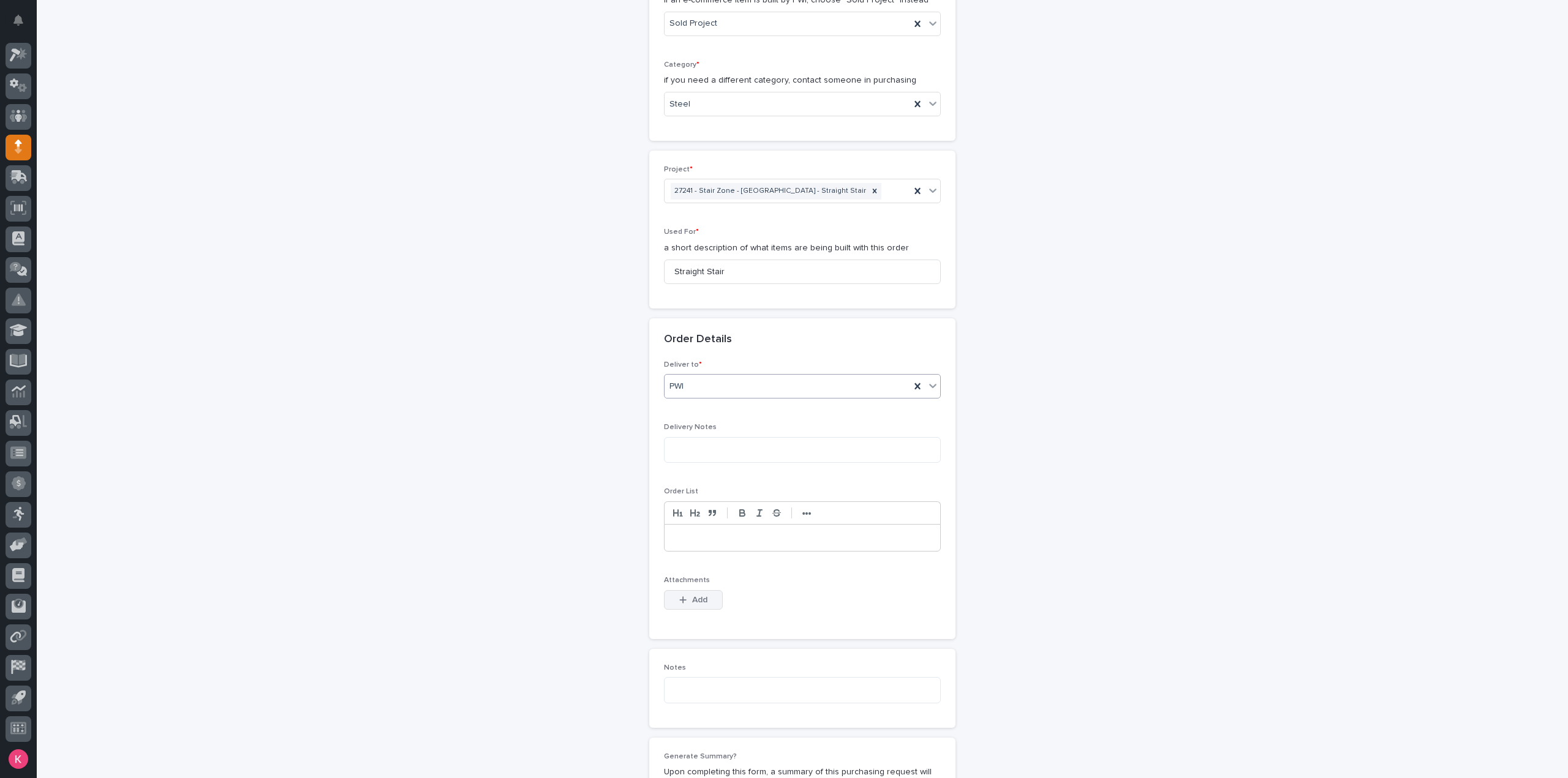
click at [707, 597] on button "Add" at bounding box center [693, 600] width 59 height 19
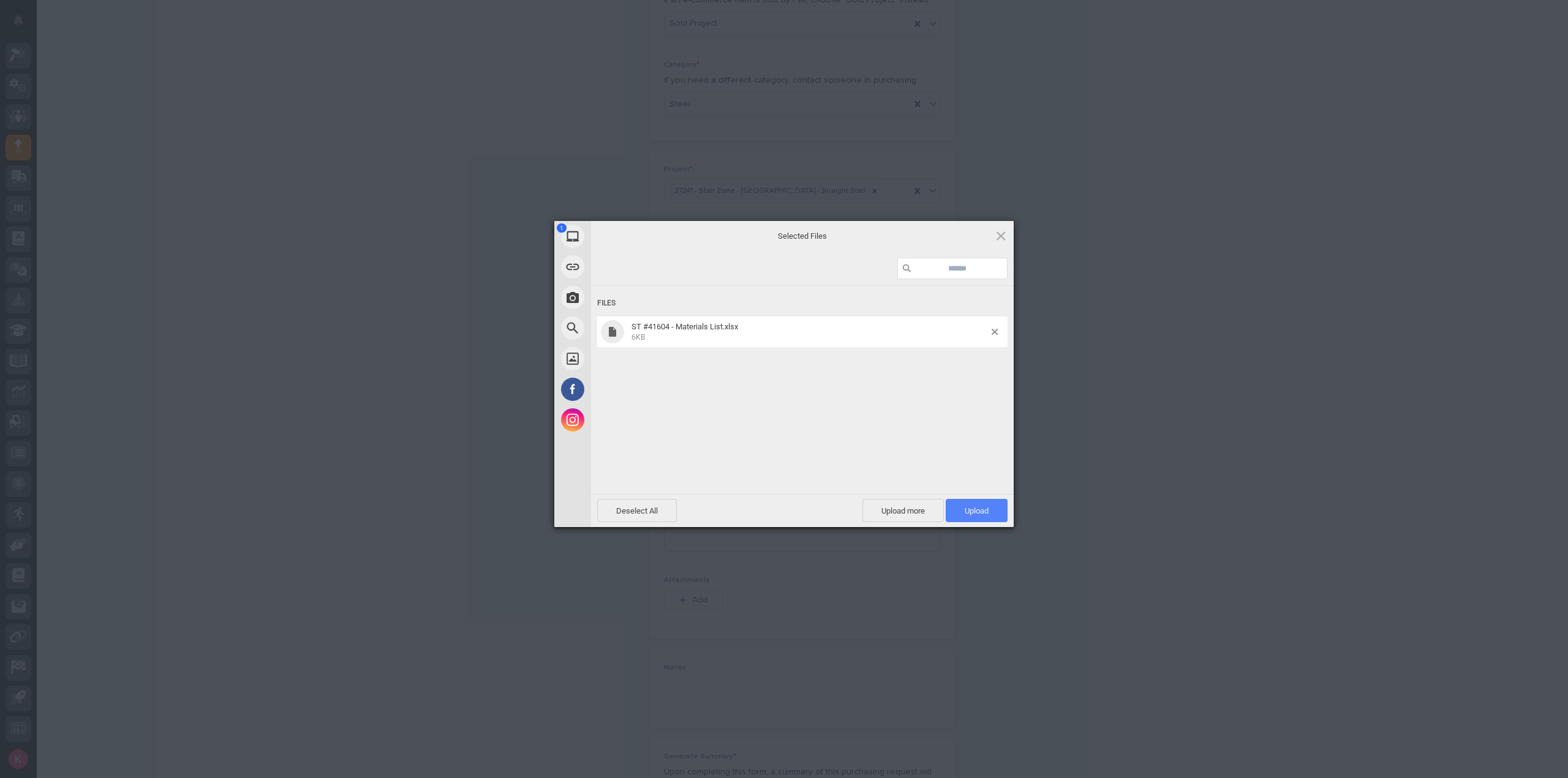
click at [979, 506] on span "Upload 1" at bounding box center [977, 511] width 24 height 9
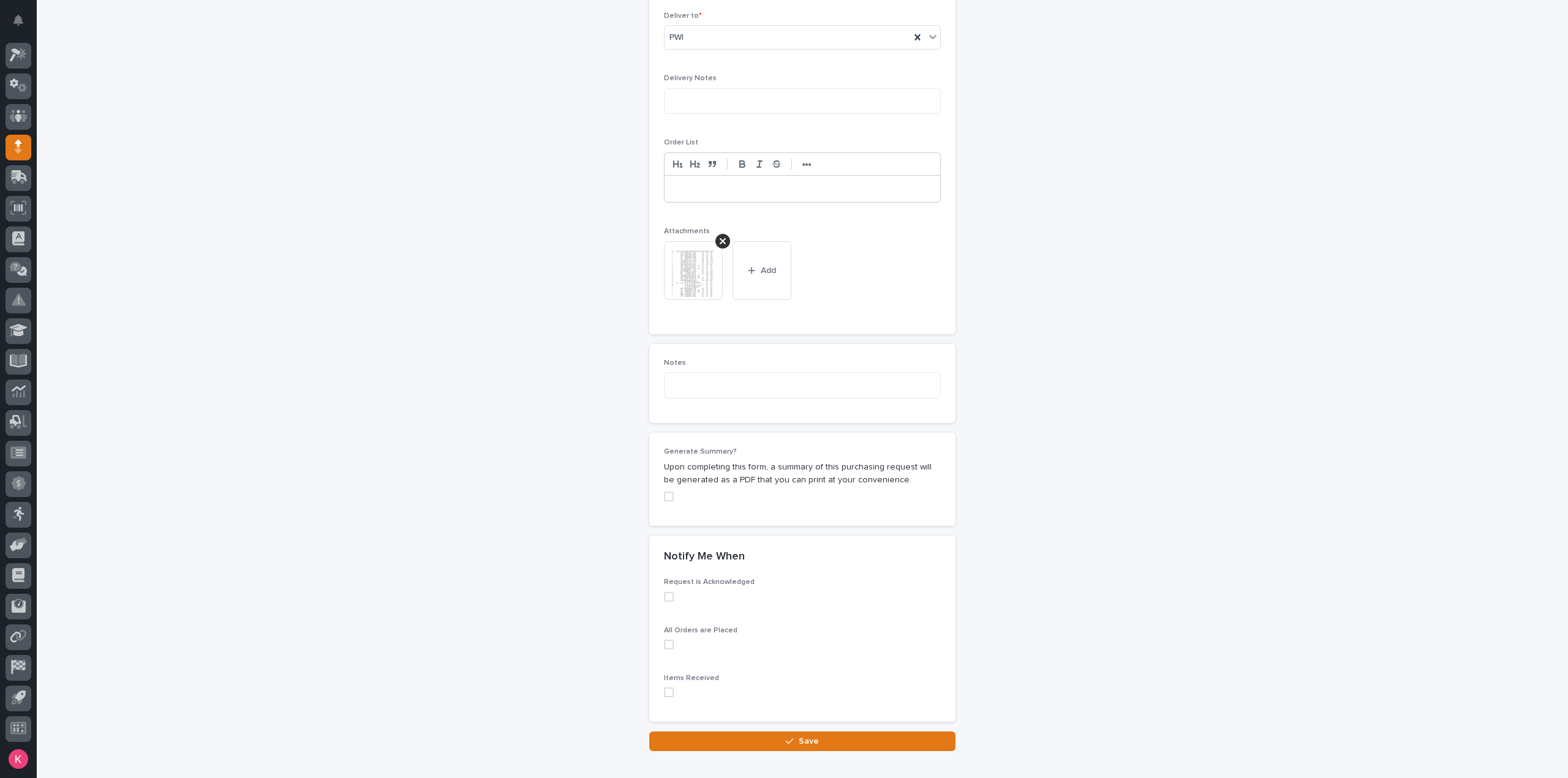
scroll to position [818, 0]
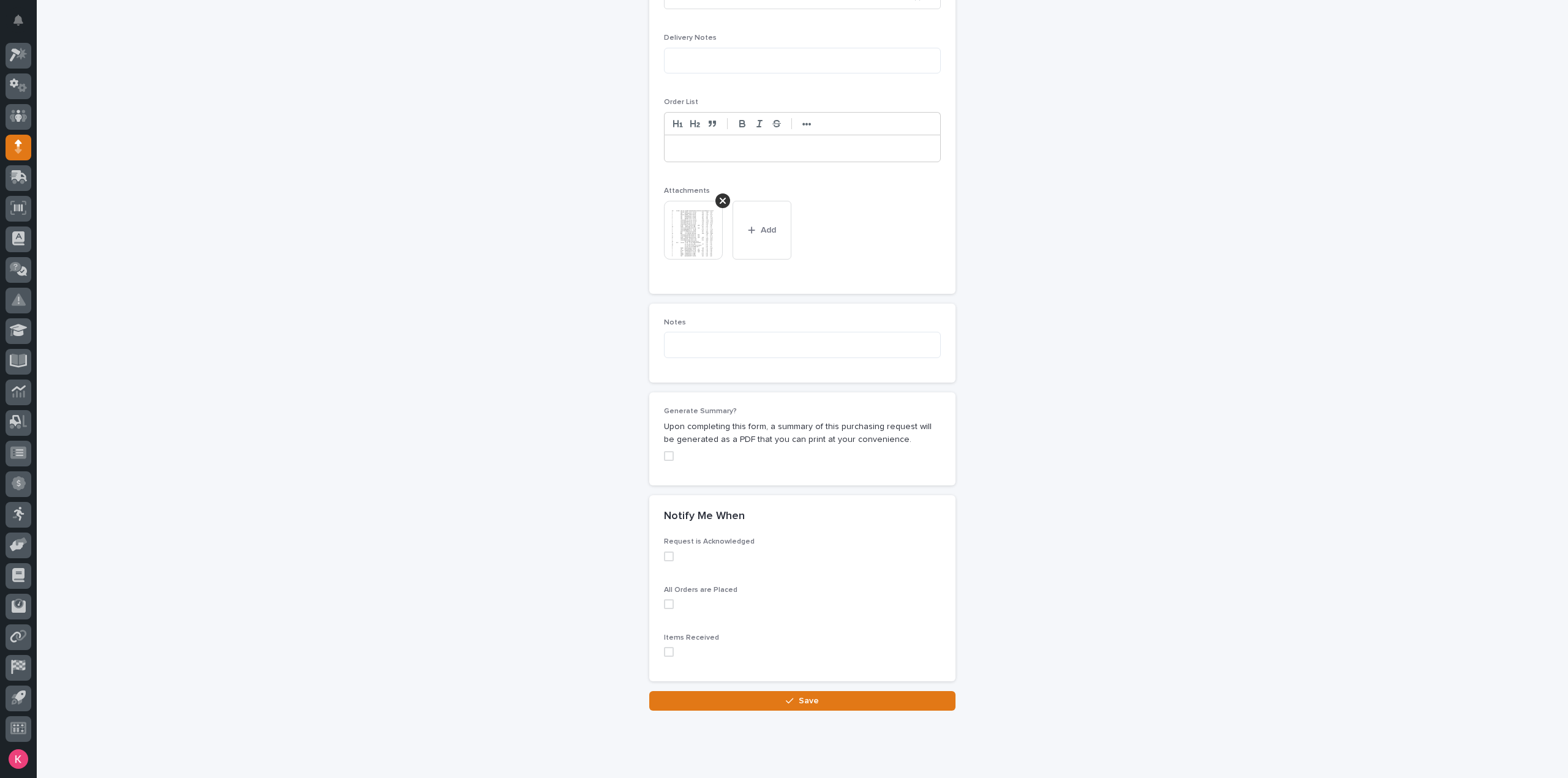
click at [743, 687] on div "Loading... Saving… Notify Me When Request is Acknowledged All Orders are Placed…" at bounding box center [802, 593] width 306 height 197
click at [743, 697] on button "Save" at bounding box center [802, 701] width 306 height 19
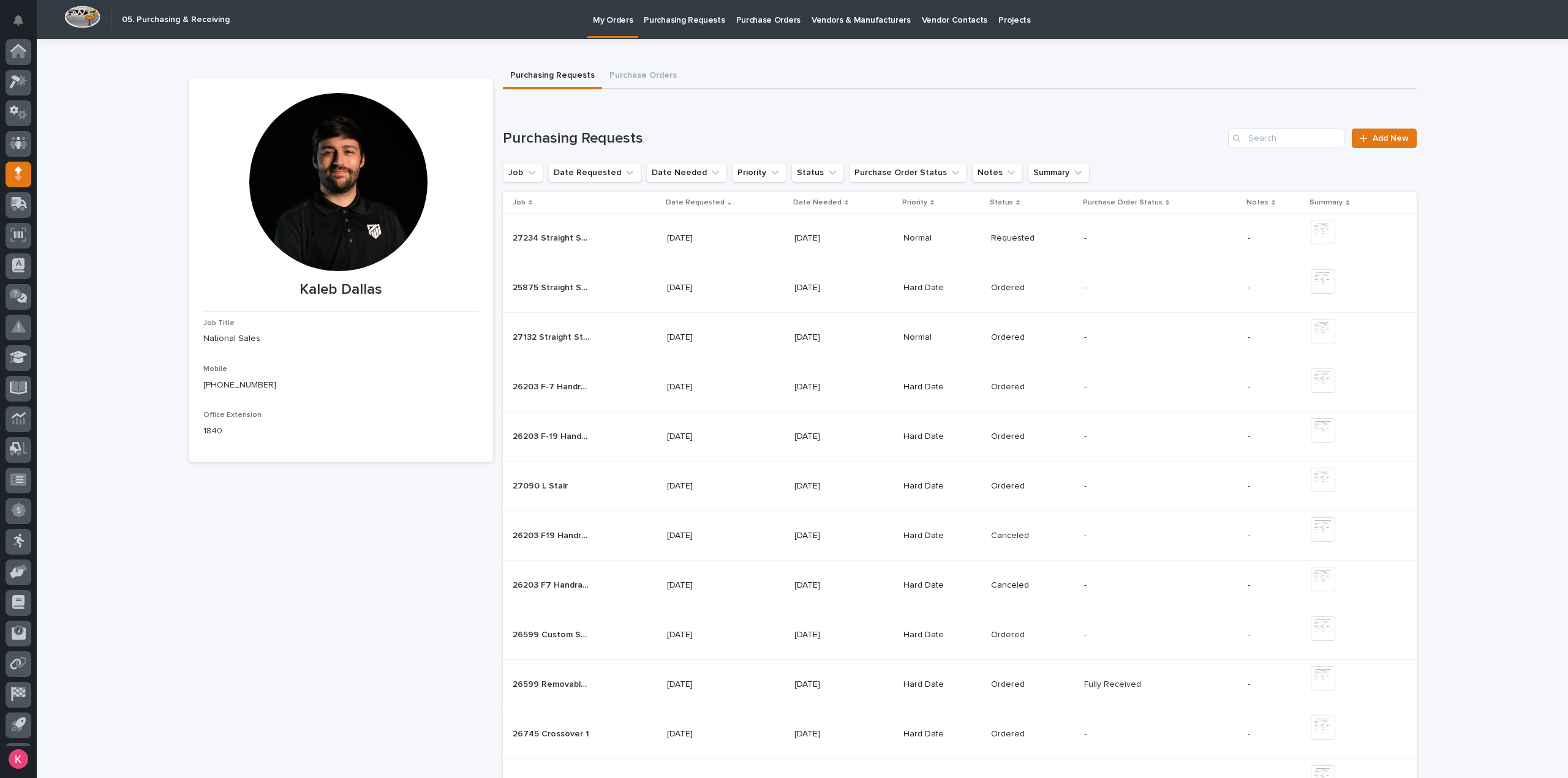
scroll to position [27, 0]
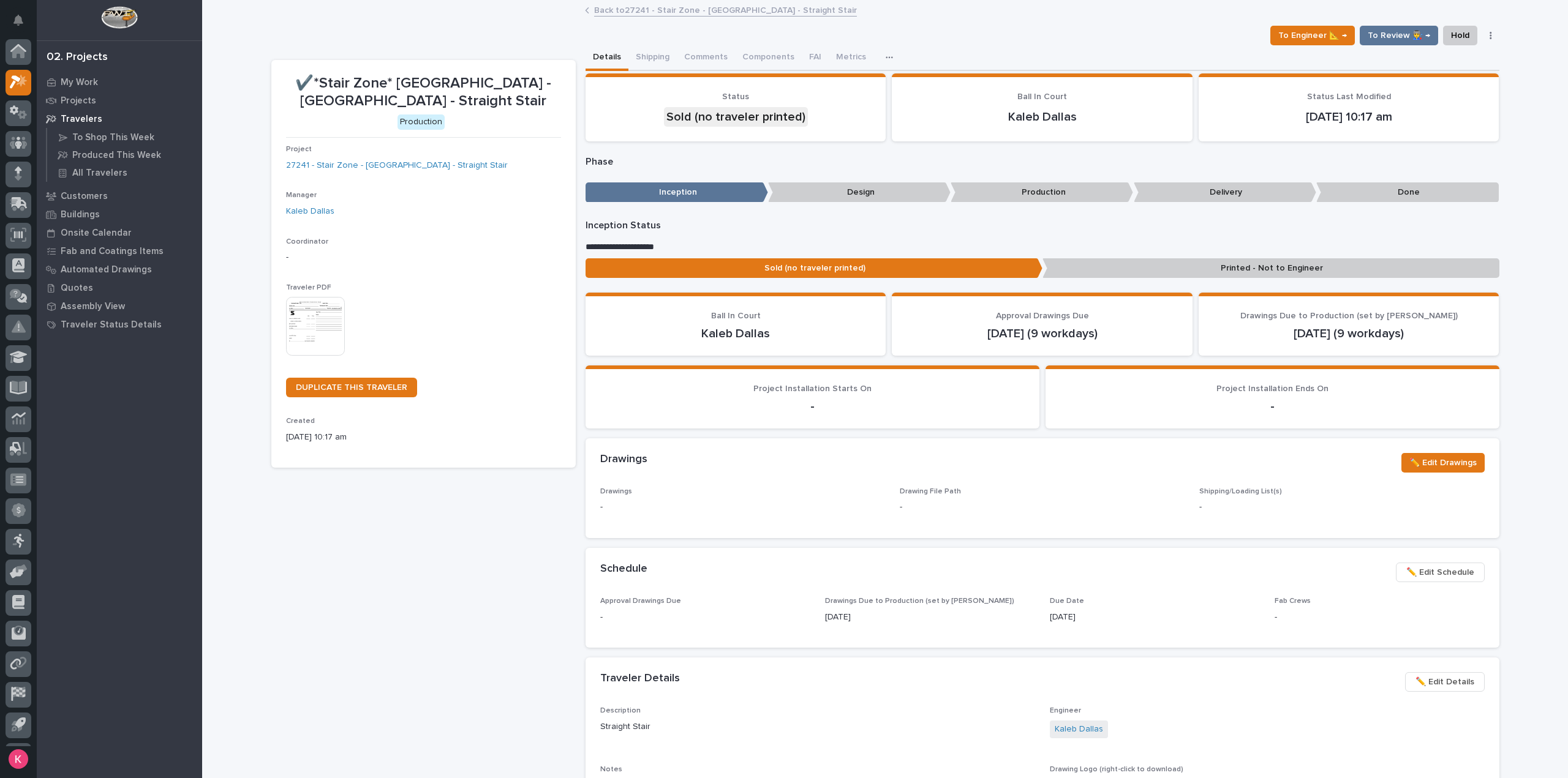
scroll to position [27, 0]
click at [379, 169] on link "27241 - Stair Zone - Maricopa Water District - Straight Stair" at bounding box center [397, 165] width 222 height 13
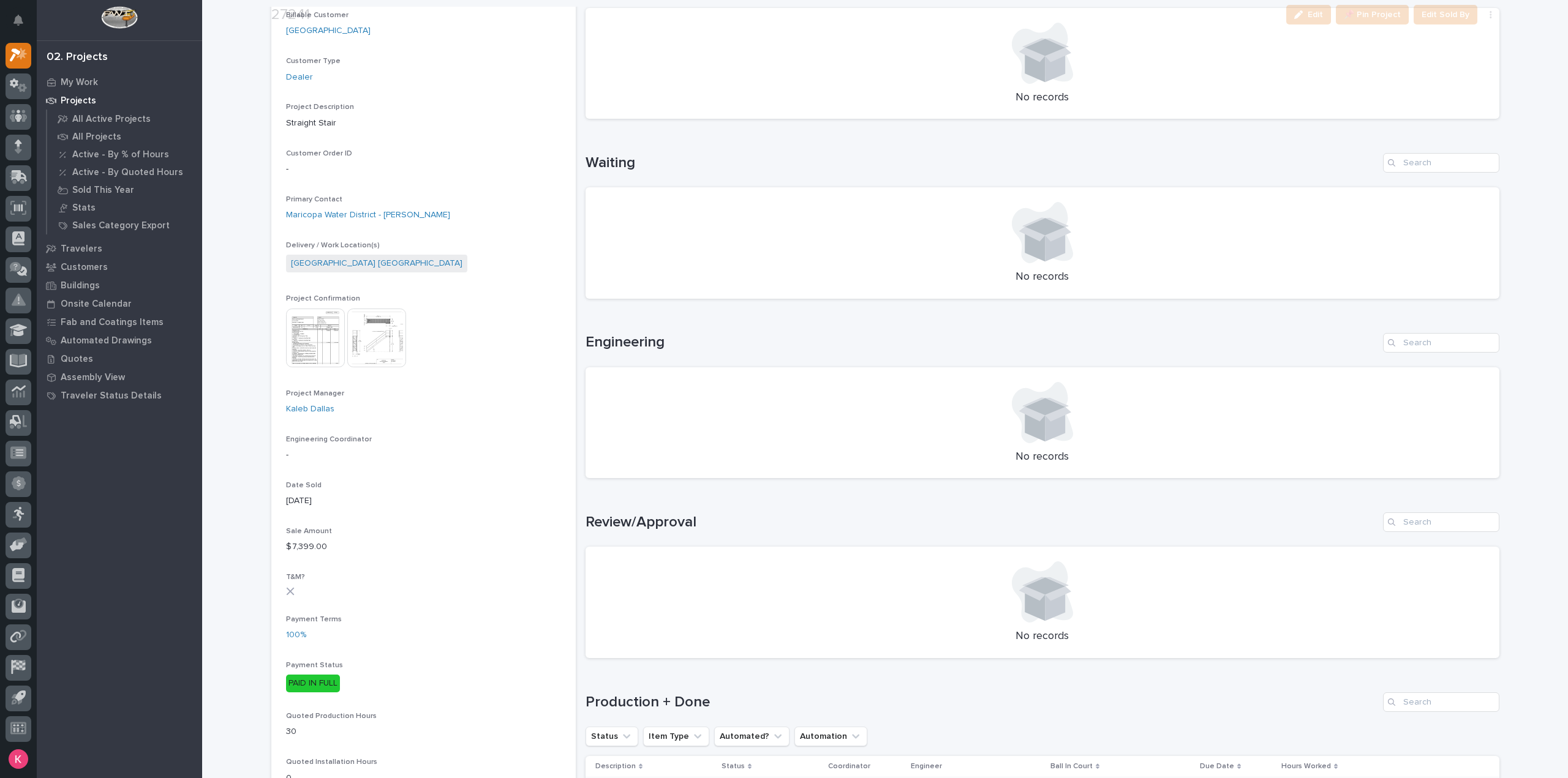
scroll to position [367, 0]
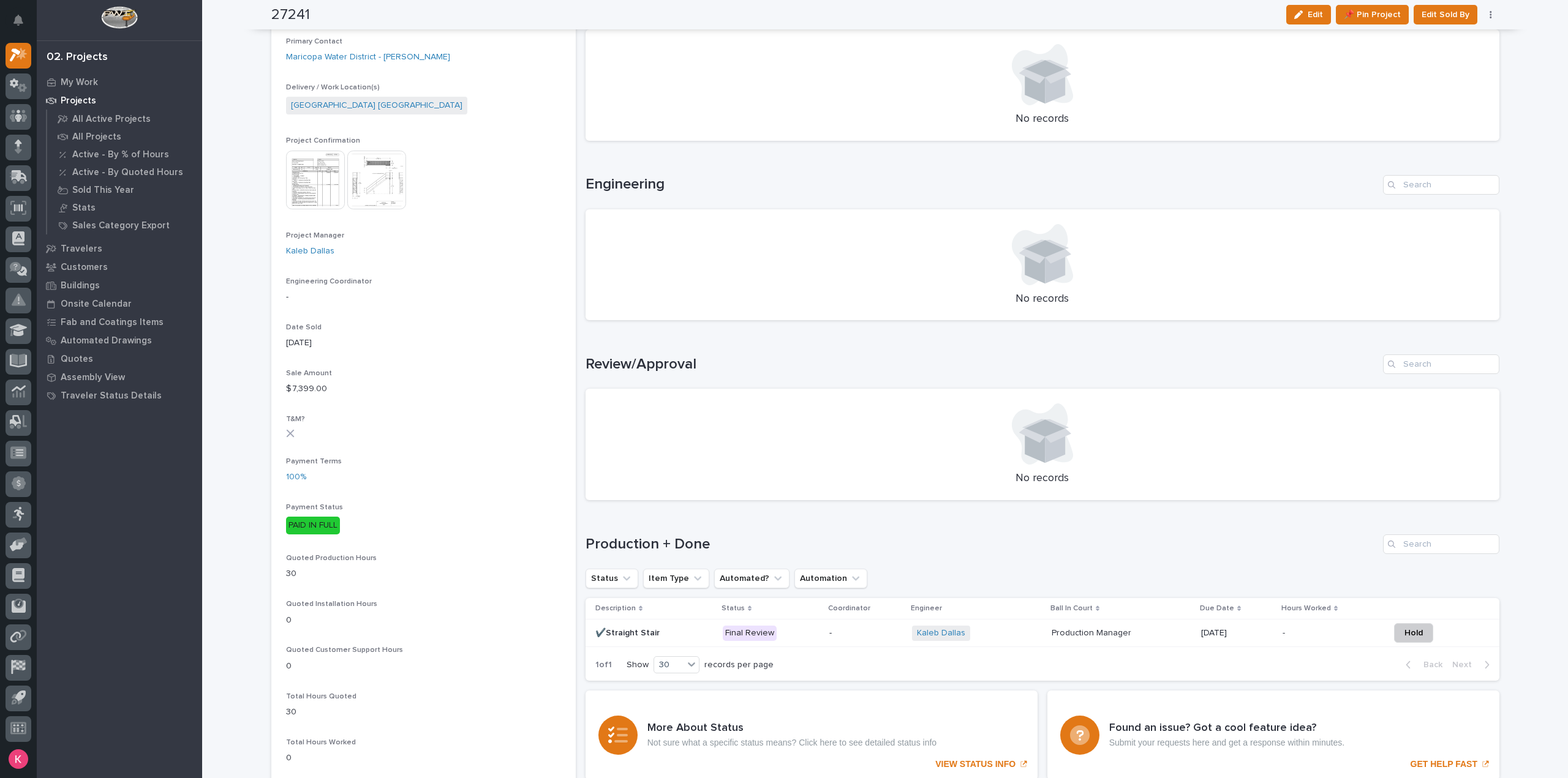
click at [806, 629] on p "Final Review" at bounding box center [771, 633] width 97 height 16
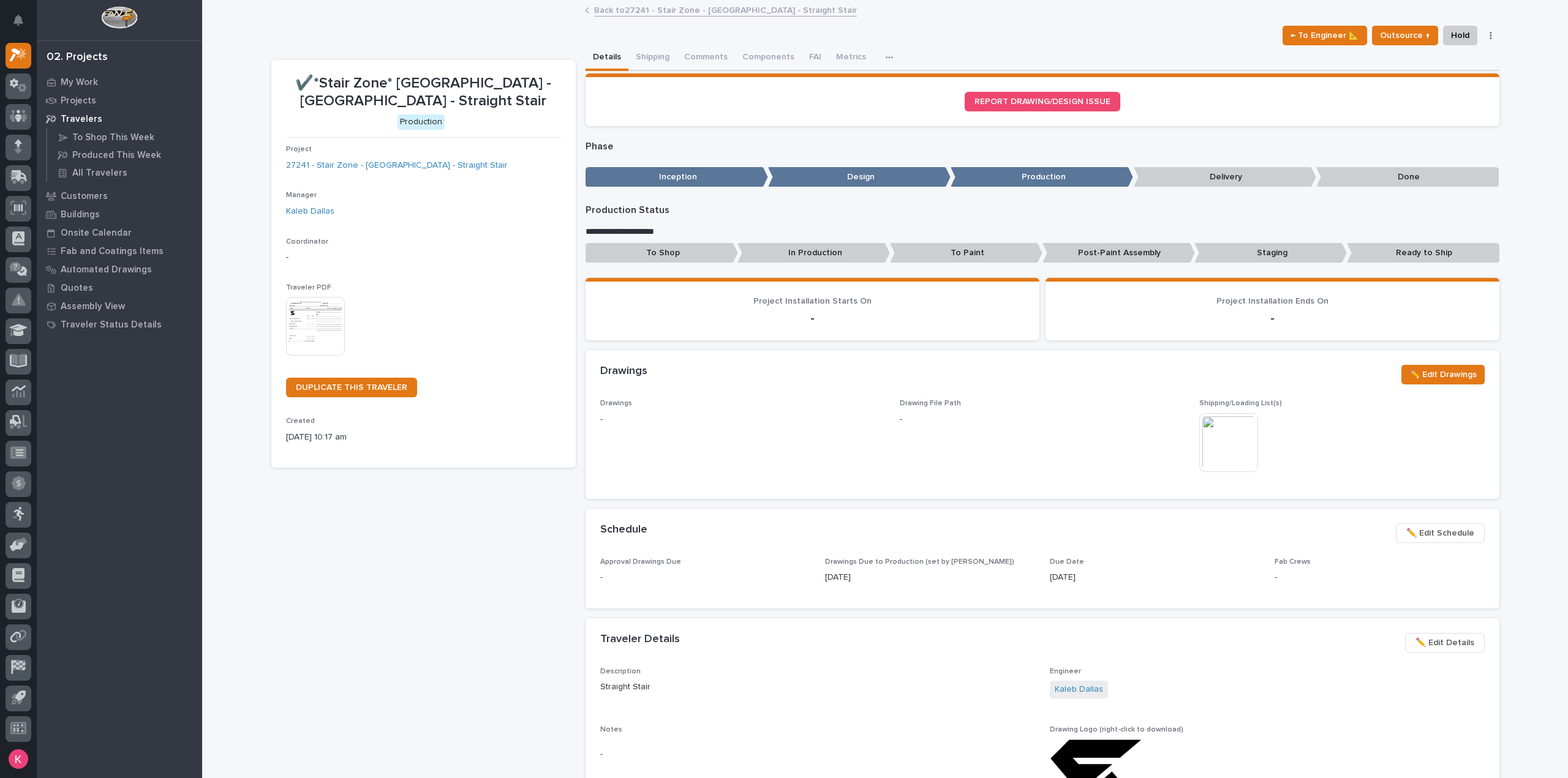
click at [290, 319] on img at bounding box center [315, 326] width 59 height 59
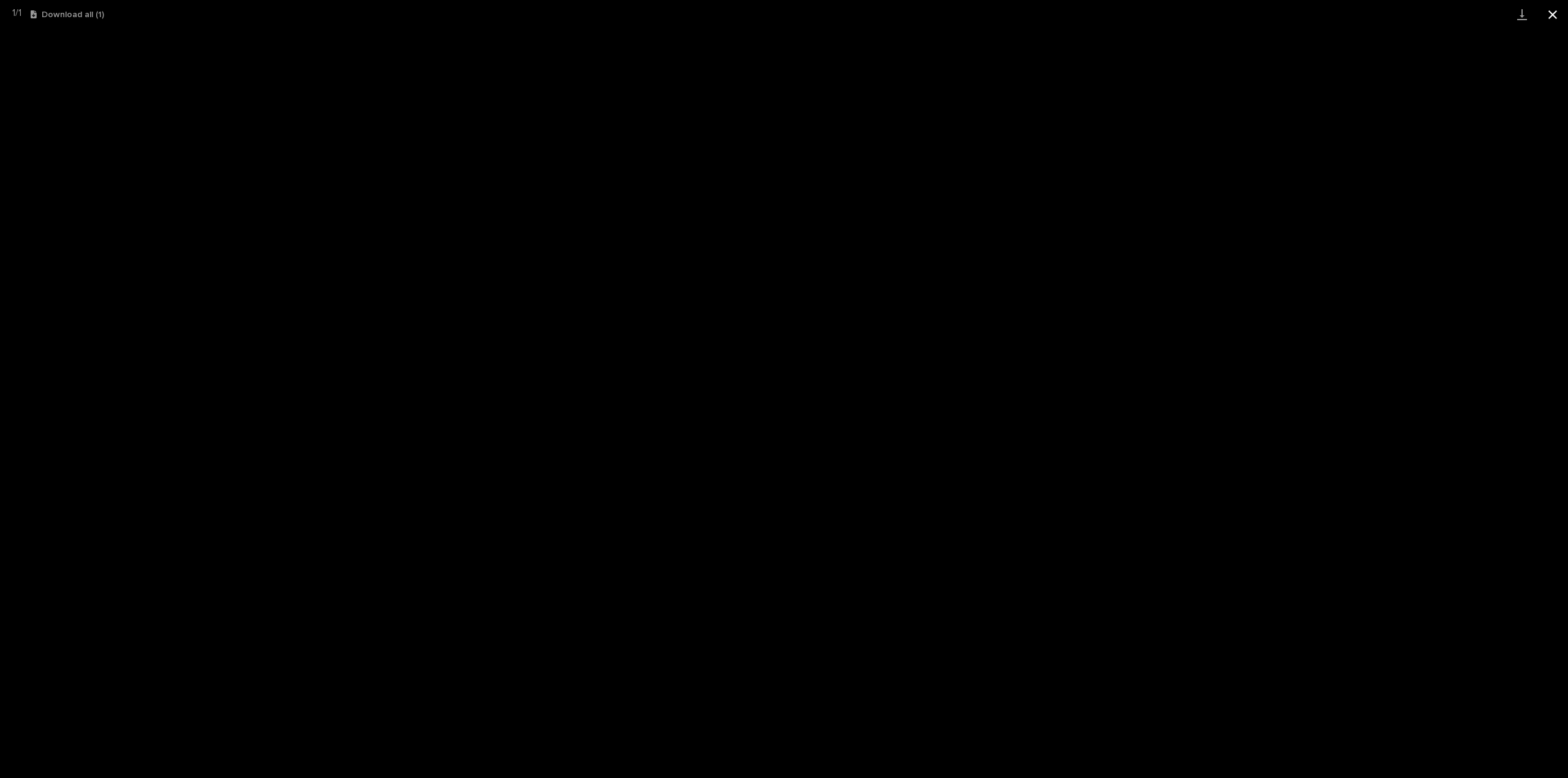
click at [1545, 14] on button "Close gallery" at bounding box center [1552, 14] width 30 height 29
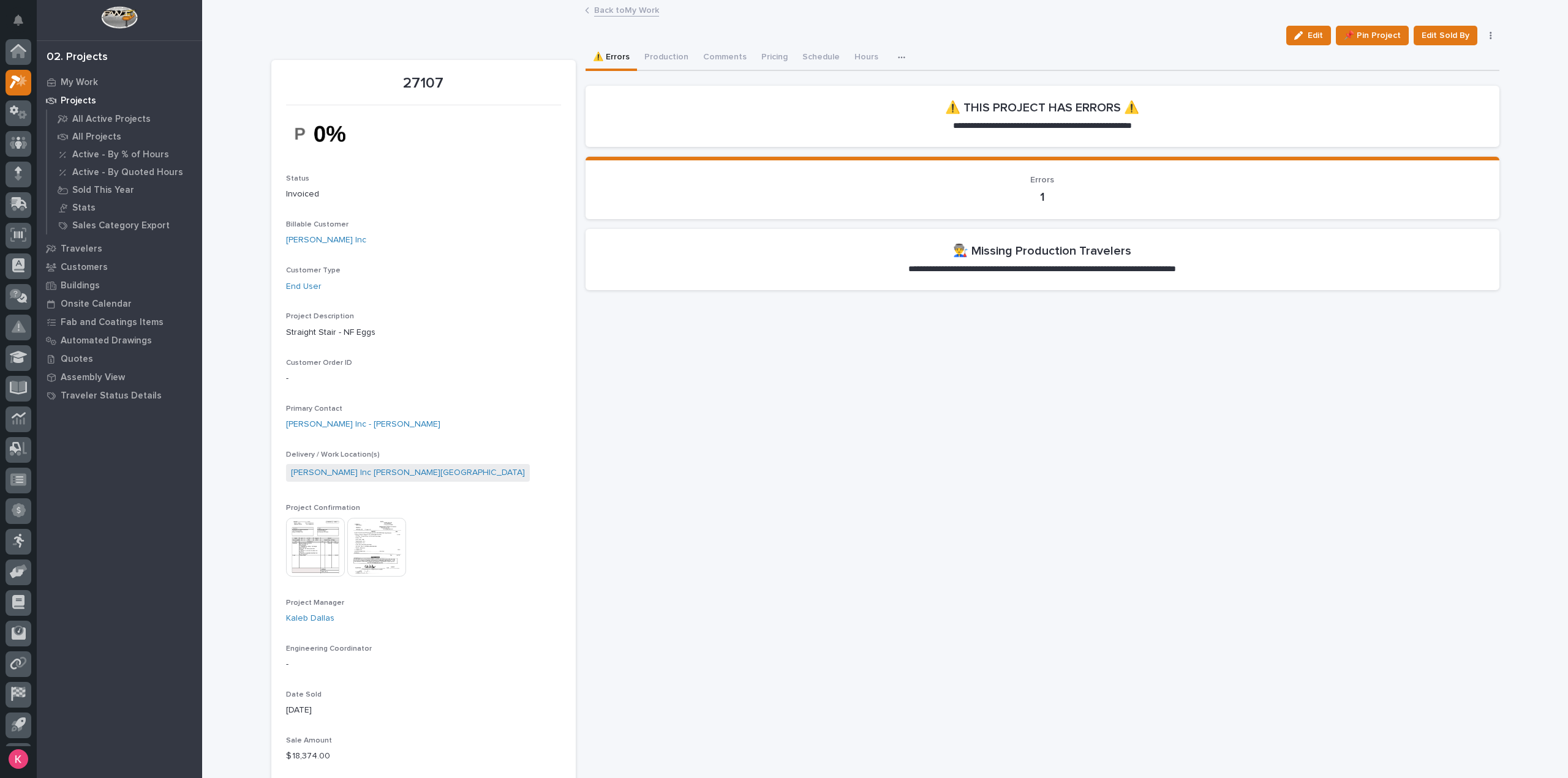
scroll to position [27, 0]
